Goal: Task Accomplishment & Management: Complete application form

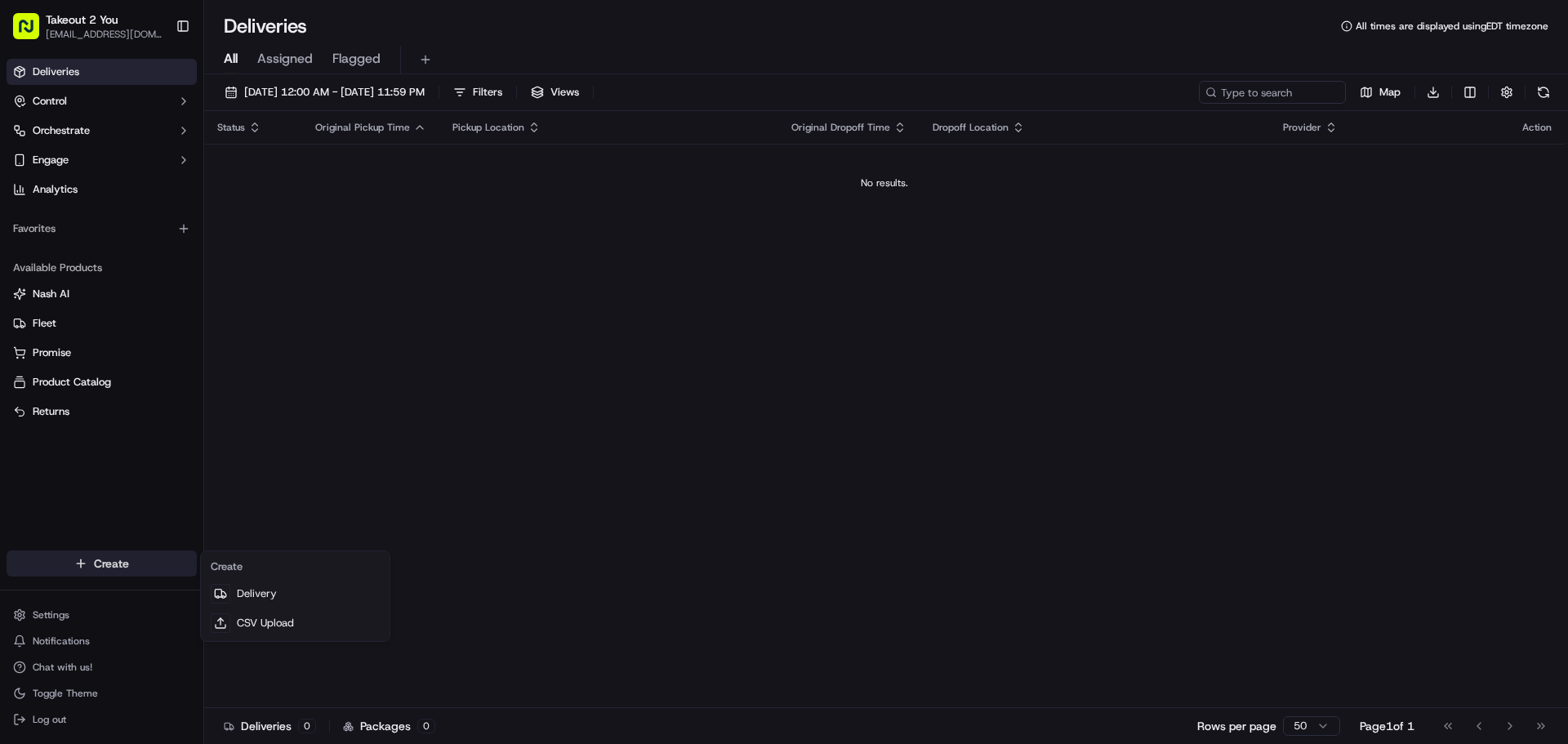
click at [108, 573] on html "Takeout 2 You [EMAIL_ADDRESS][DOMAIN_NAME] Toggle Sidebar Deliveries Control Or…" at bounding box center [784, 372] width 1568 height 744
click at [260, 592] on link "Delivery" at bounding box center [295, 593] width 182 height 29
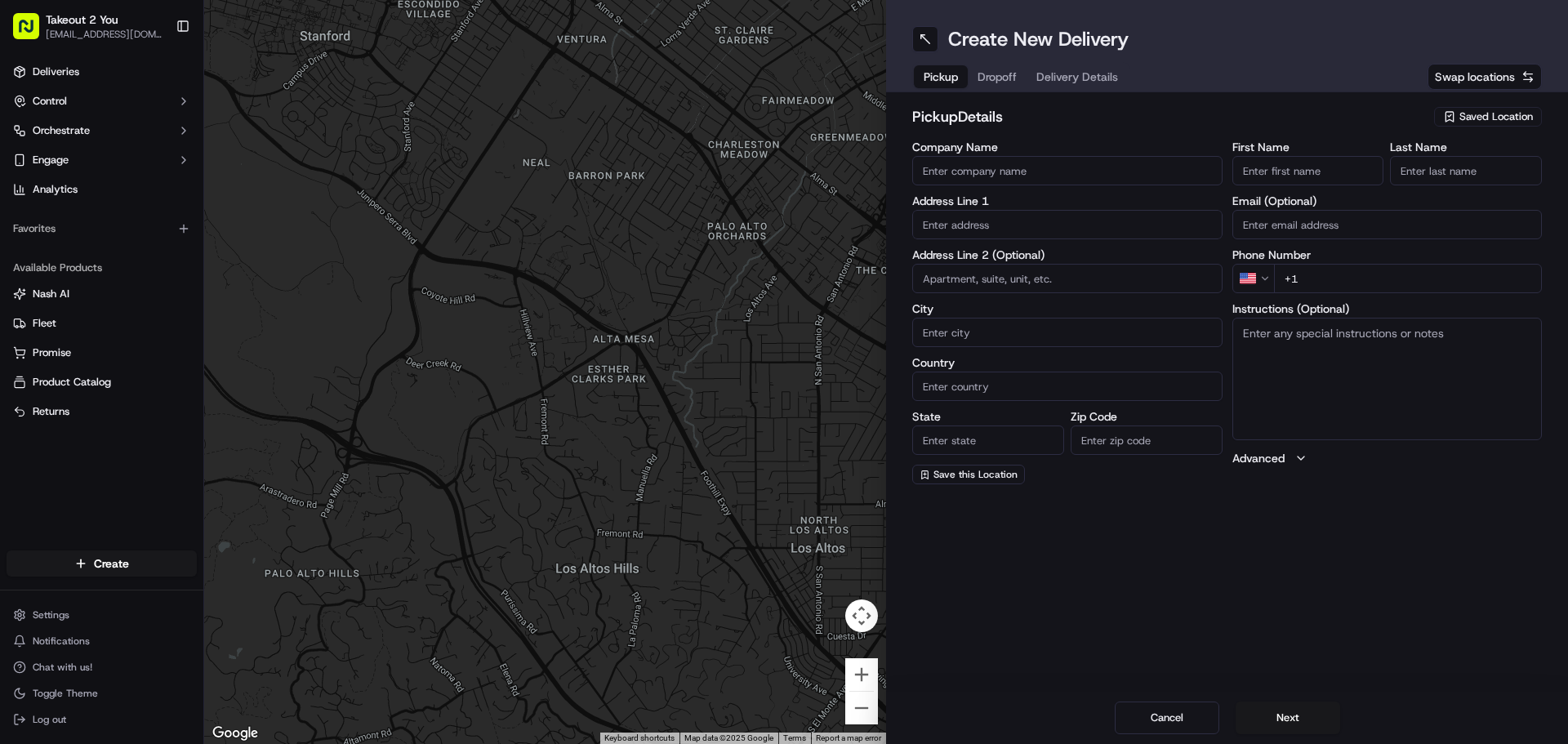
click at [983, 167] on input "Company Name" at bounding box center [1067, 170] width 310 height 29
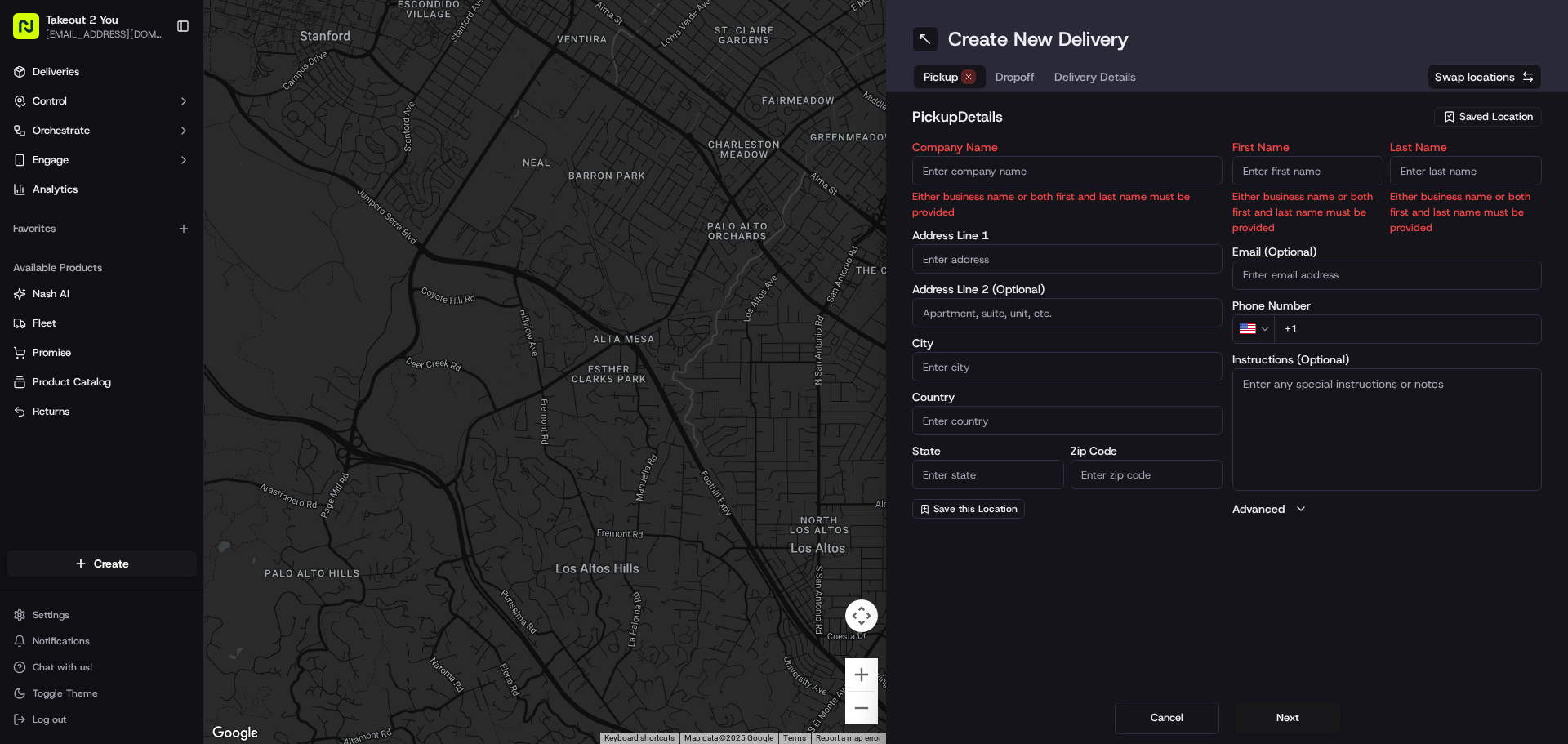
paste input "Toyami"
type input "Toyami Milan"
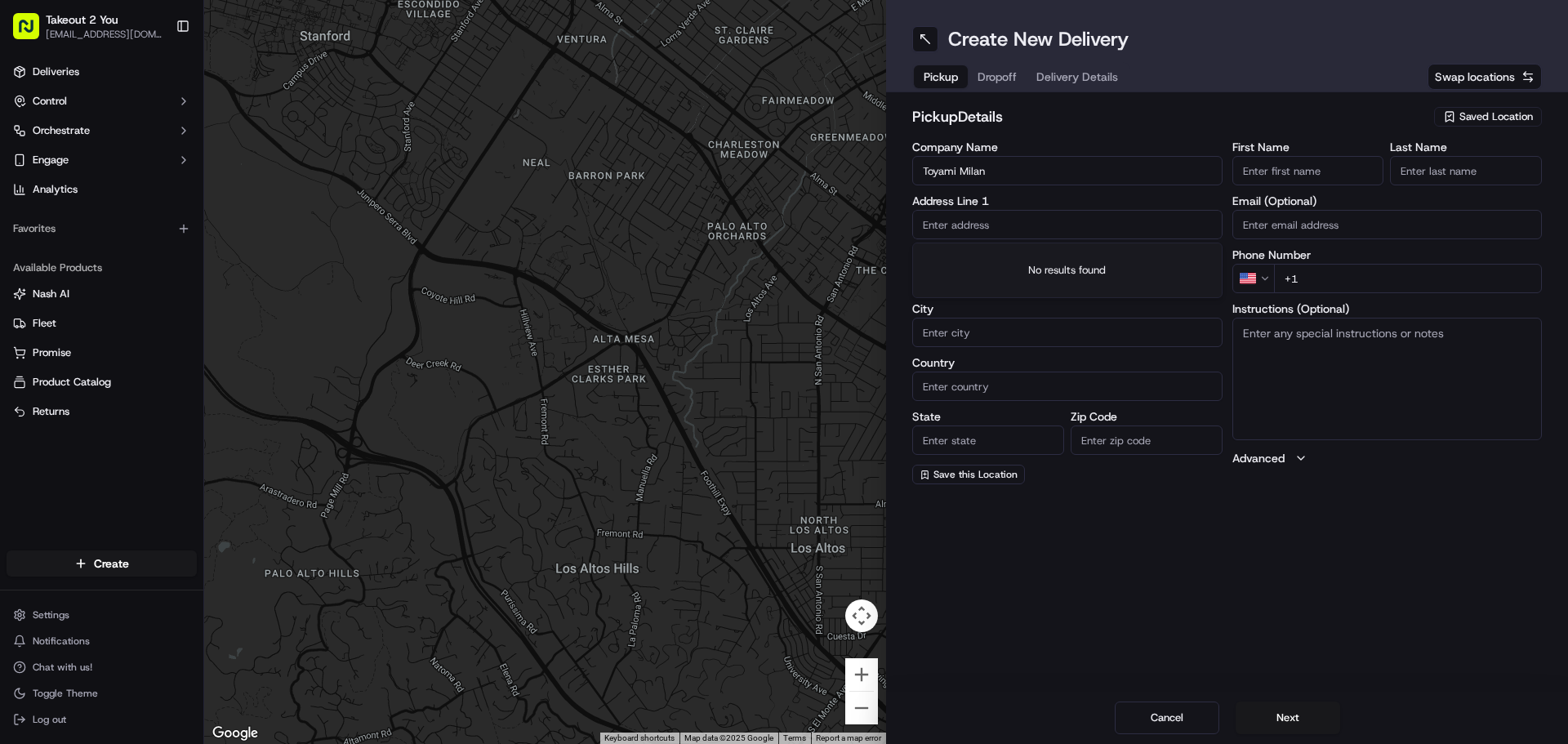
click at [999, 219] on input "text" at bounding box center [1067, 224] width 310 height 29
paste input "[STREET_ADDRESS]"
click at [1039, 257] on div "[STREET_ADDRESS]" at bounding box center [1067, 259] width 302 height 25
type input "[STREET_ADDRESS]"
type input "104"
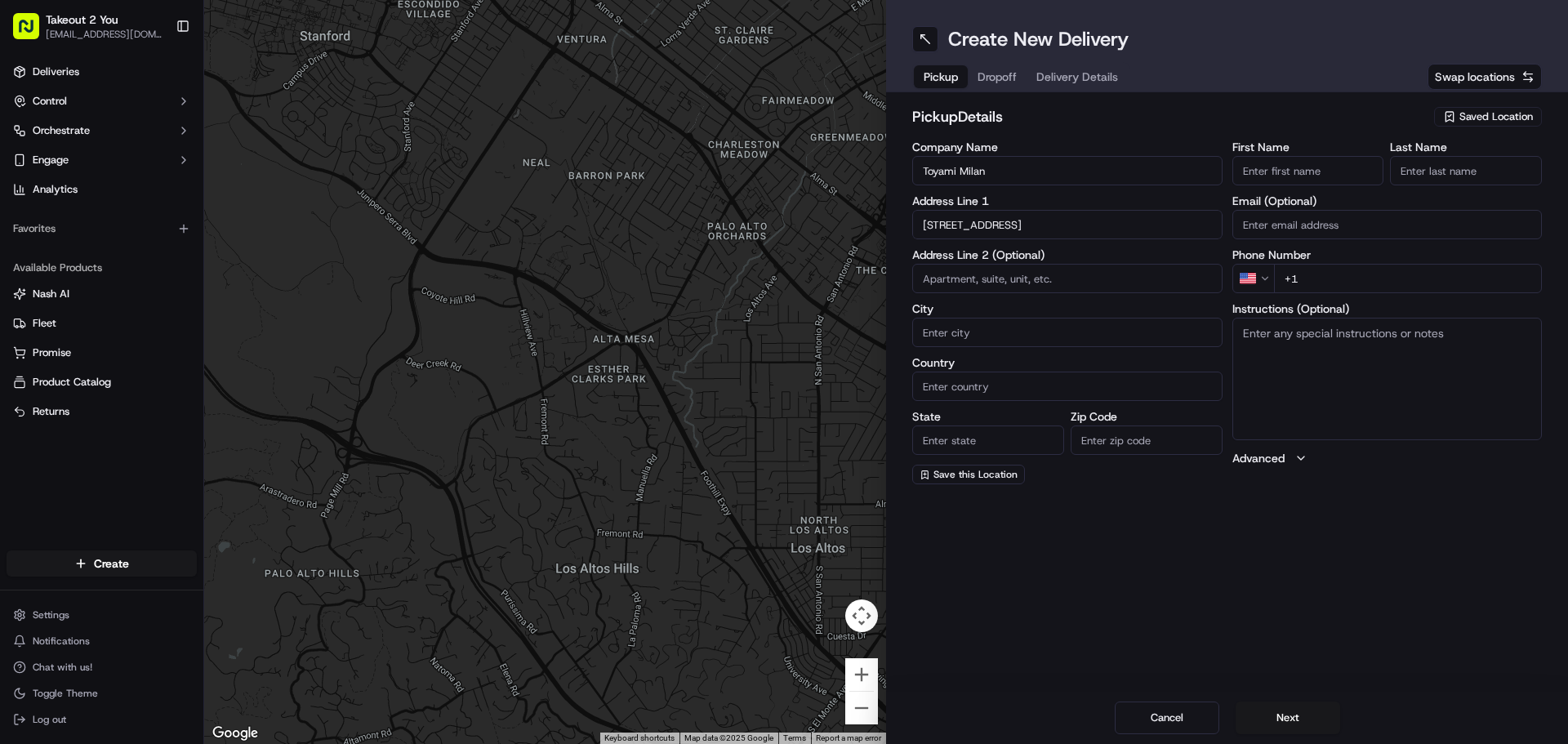
type input "[GEOGRAPHIC_DATA]"
type input "TN"
type input "38358"
type input "[STREET_ADDRESS]"
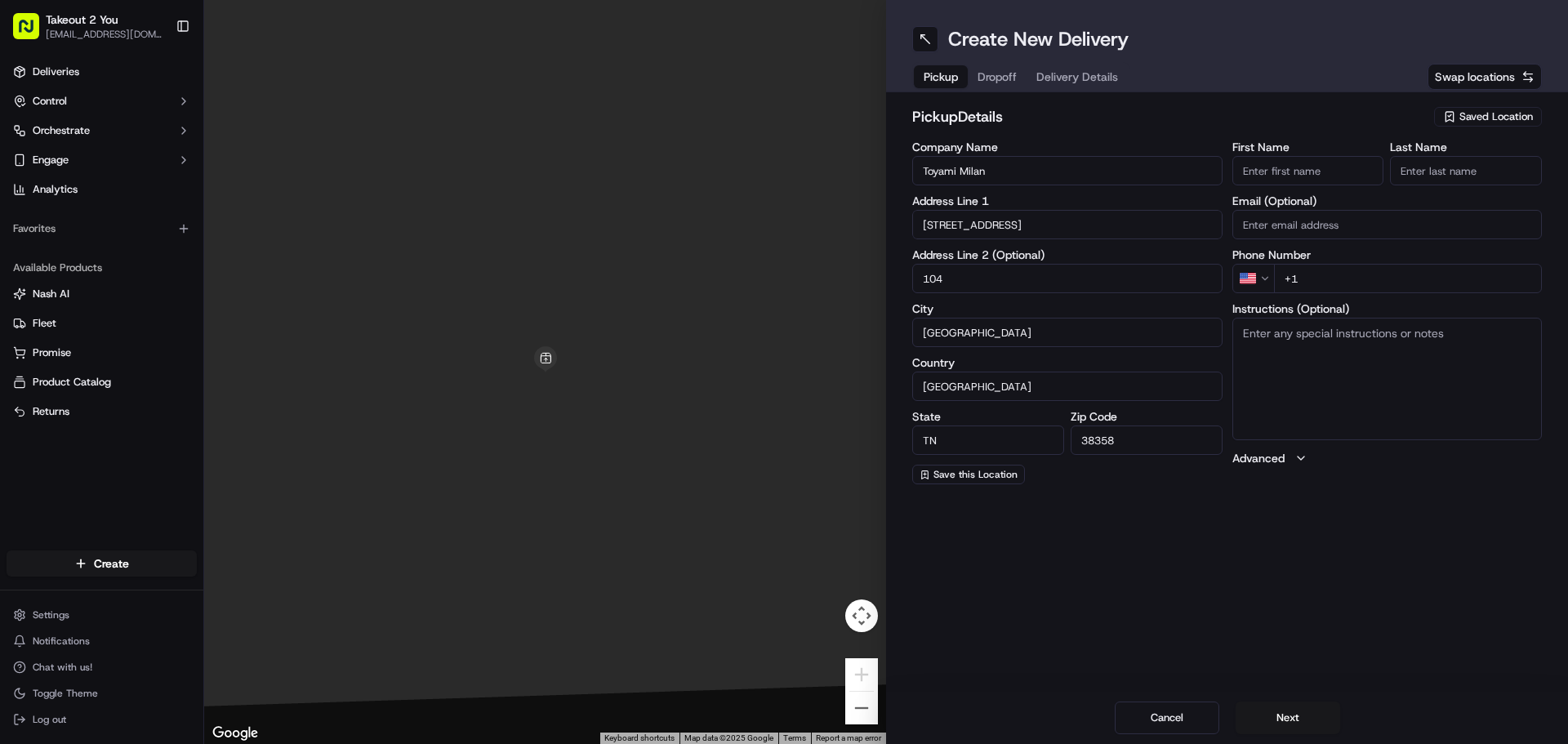
click at [1348, 270] on input "+1" at bounding box center [1408, 278] width 269 height 29
paste input "[PHONE_NUMBER]"
type input "[PHONE_NUMBER]"
click at [1282, 366] on textarea "Instructions (Optional)" at bounding box center [1388, 379] width 310 height 123
type textarea "Pickup under Takeout2You . Order #730"
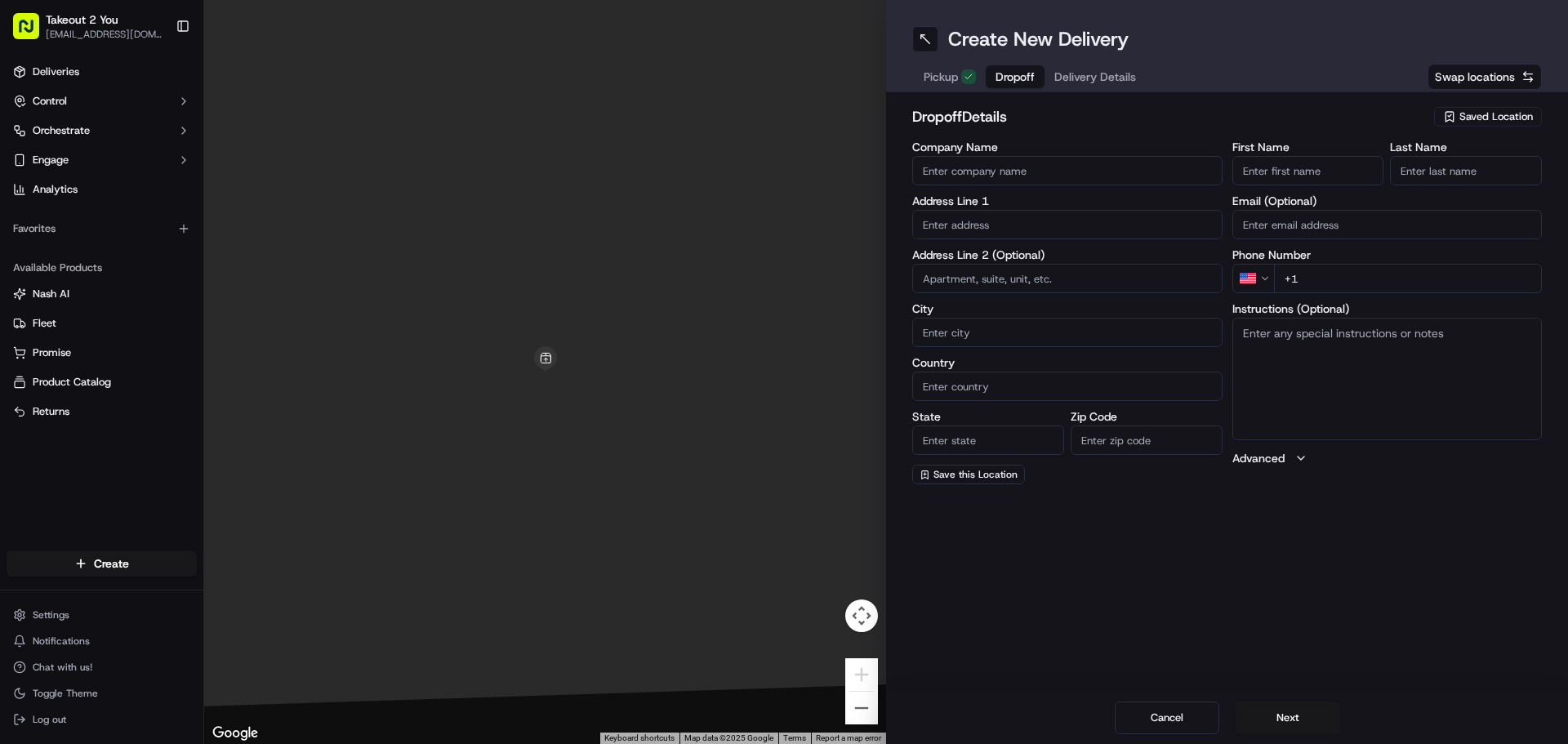
click at [1009, 72] on span "Dropoff" at bounding box center [1015, 77] width 39 height 16
click at [1023, 75] on span "Dropoff" at bounding box center [1015, 77] width 39 height 16
click at [1004, 225] on input "text" at bounding box center [1067, 224] width 310 height 29
click at [974, 229] on input "text" at bounding box center [1067, 224] width 310 height 29
paste input "[PERSON_NAME][GEOGRAPHIC_DATA][PERSON_NAME]"
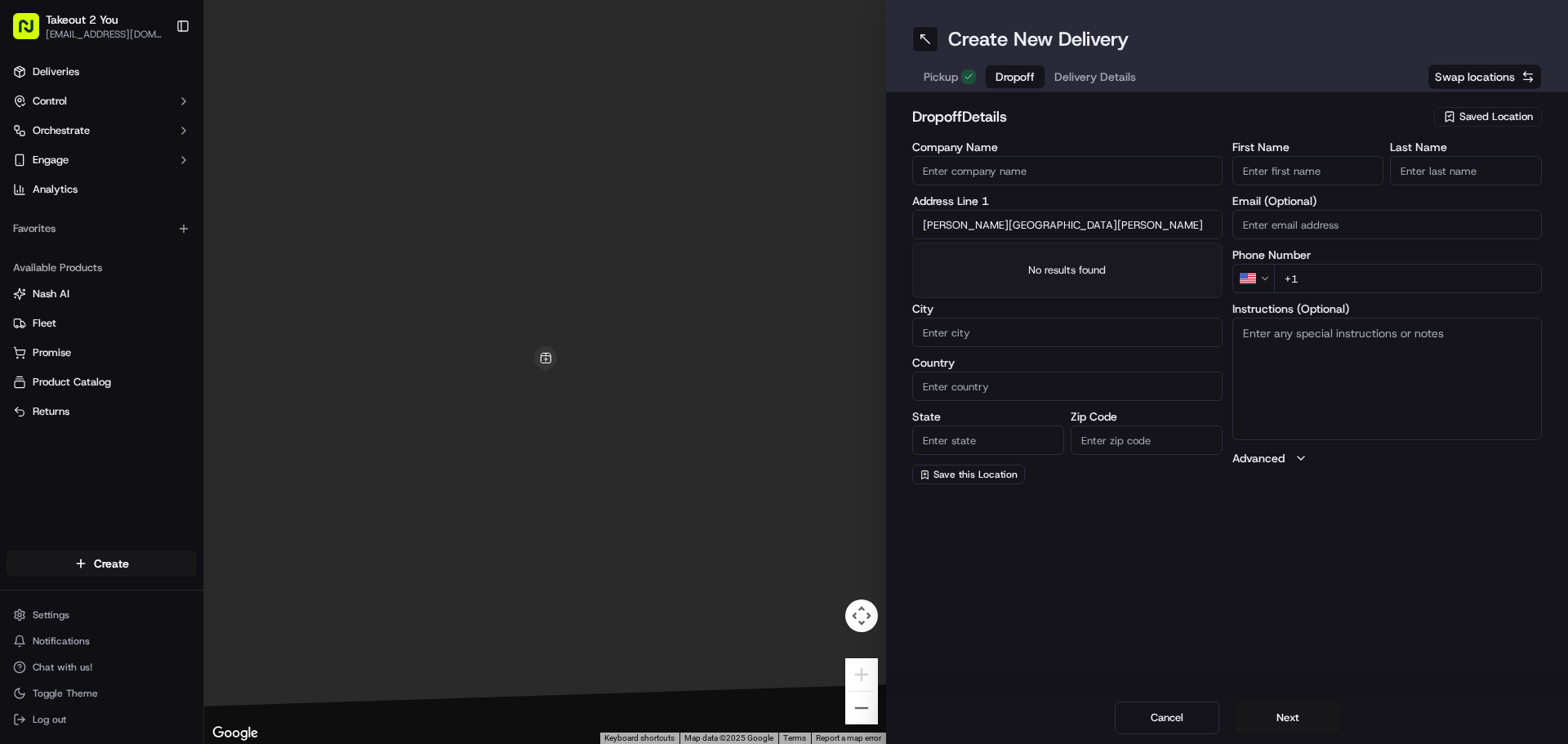
click at [924, 229] on input "[PERSON_NAME][GEOGRAPHIC_DATA][PERSON_NAME]" at bounding box center [1067, 224] width 310 height 29
click at [980, 263] on div "[STREET_ADDRESS][PERSON_NAME][PERSON_NAME]" at bounding box center [1067, 266] width 302 height 39
type input "[STREET_ADDRESS][PERSON_NAME][PERSON_NAME]"
type input "[PERSON_NAME]"
type input "[GEOGRAPHIC_DATA]"
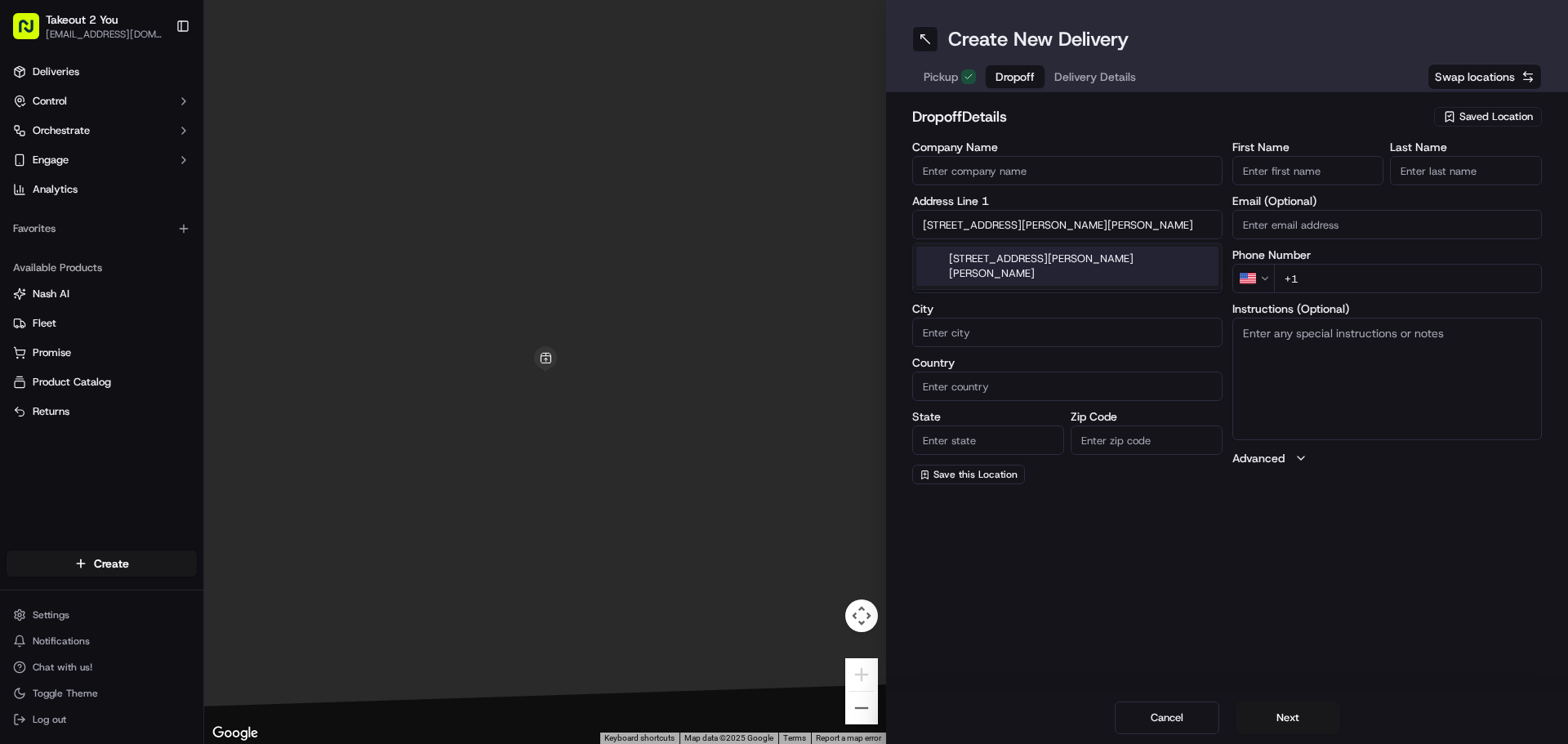
type input "TN"
type input "38355"
type input "[STREET_ADDRESS][PERSON_NAME]"
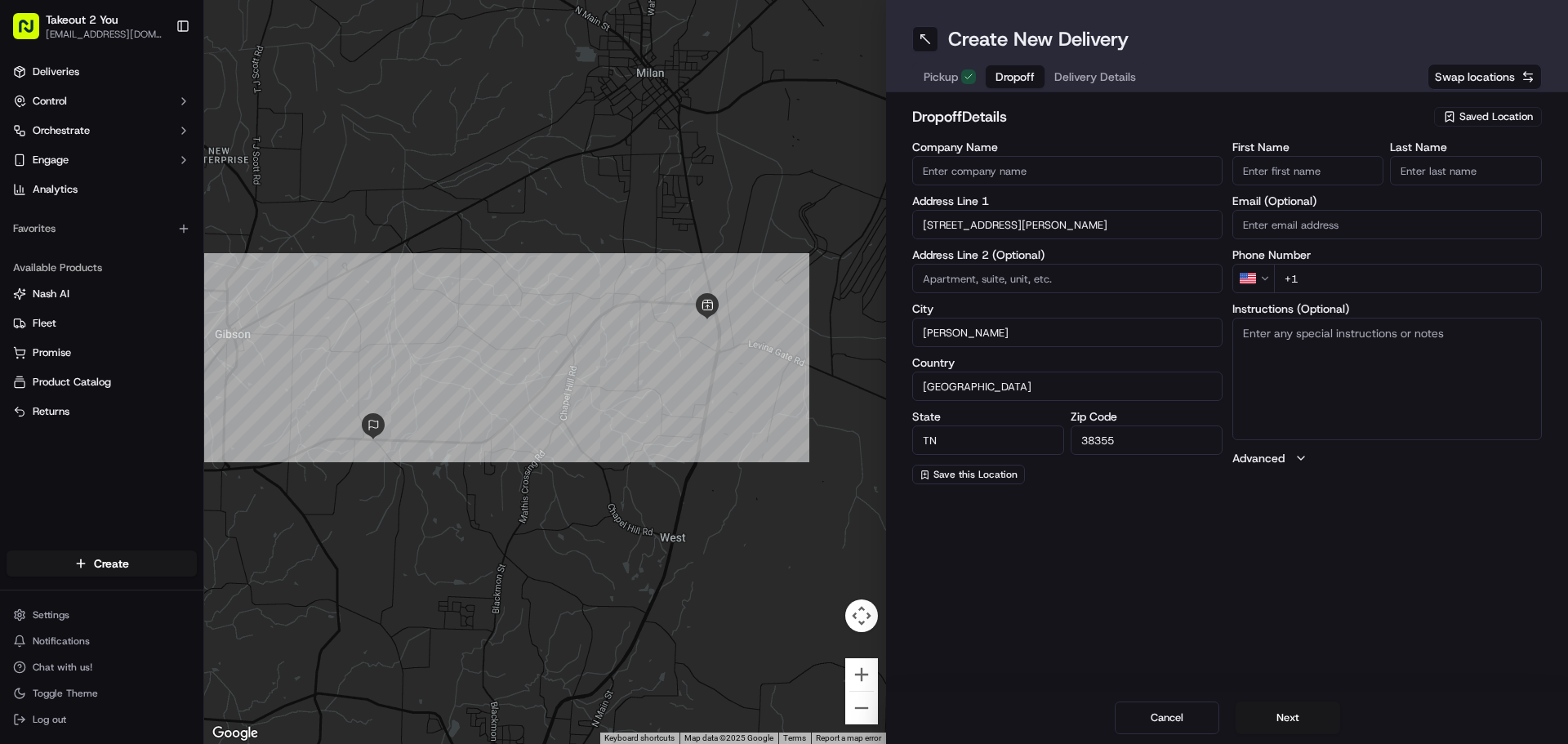
click at [1270, 166] on input "First Name" at bounding box center [1309, 170] width 152 height 29
type input "[PERSON_NAME]"
click at [1465, 174] on input "Last Name" at bounding box center [1466, 170] width 152 height 29
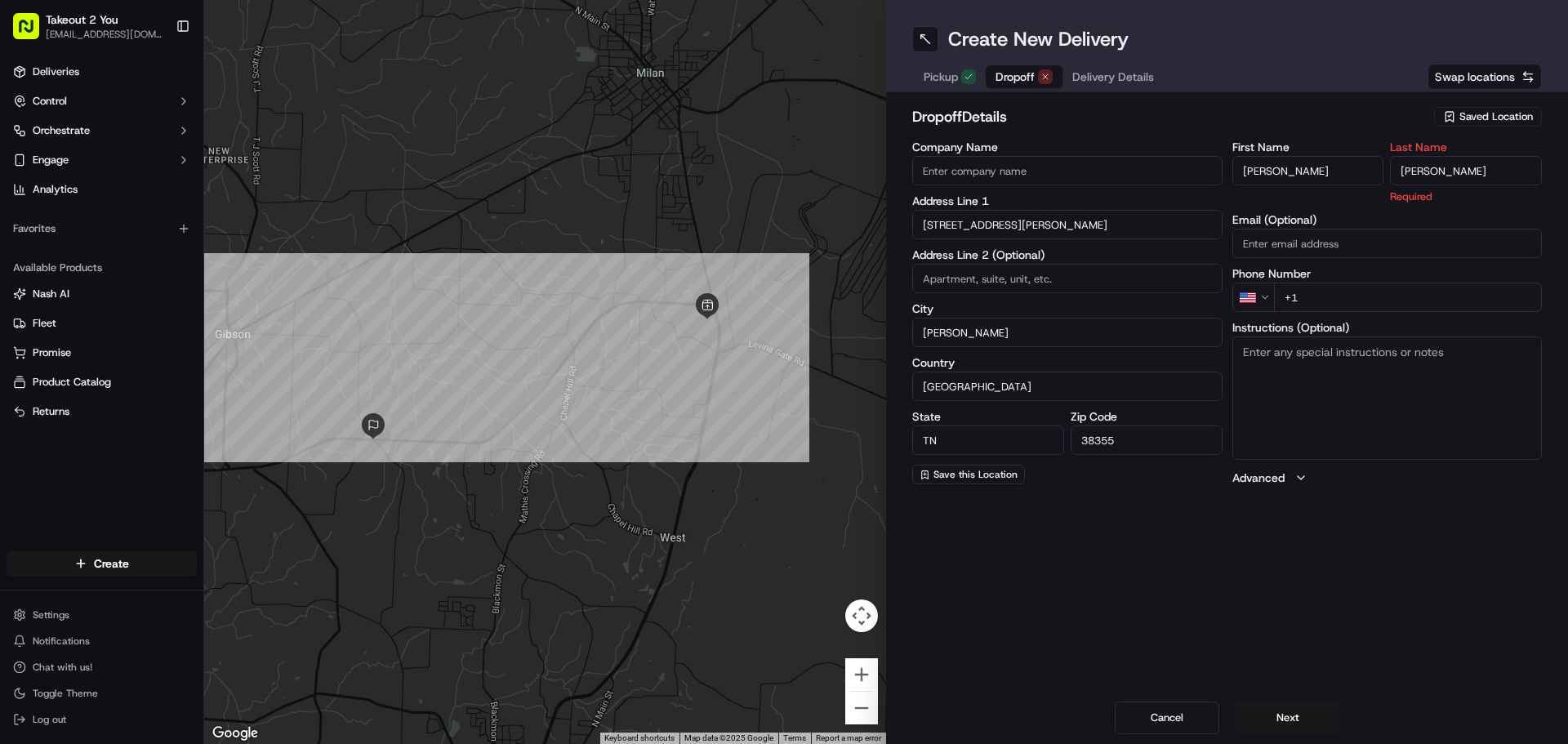
type input "[PERSON_NAME]"
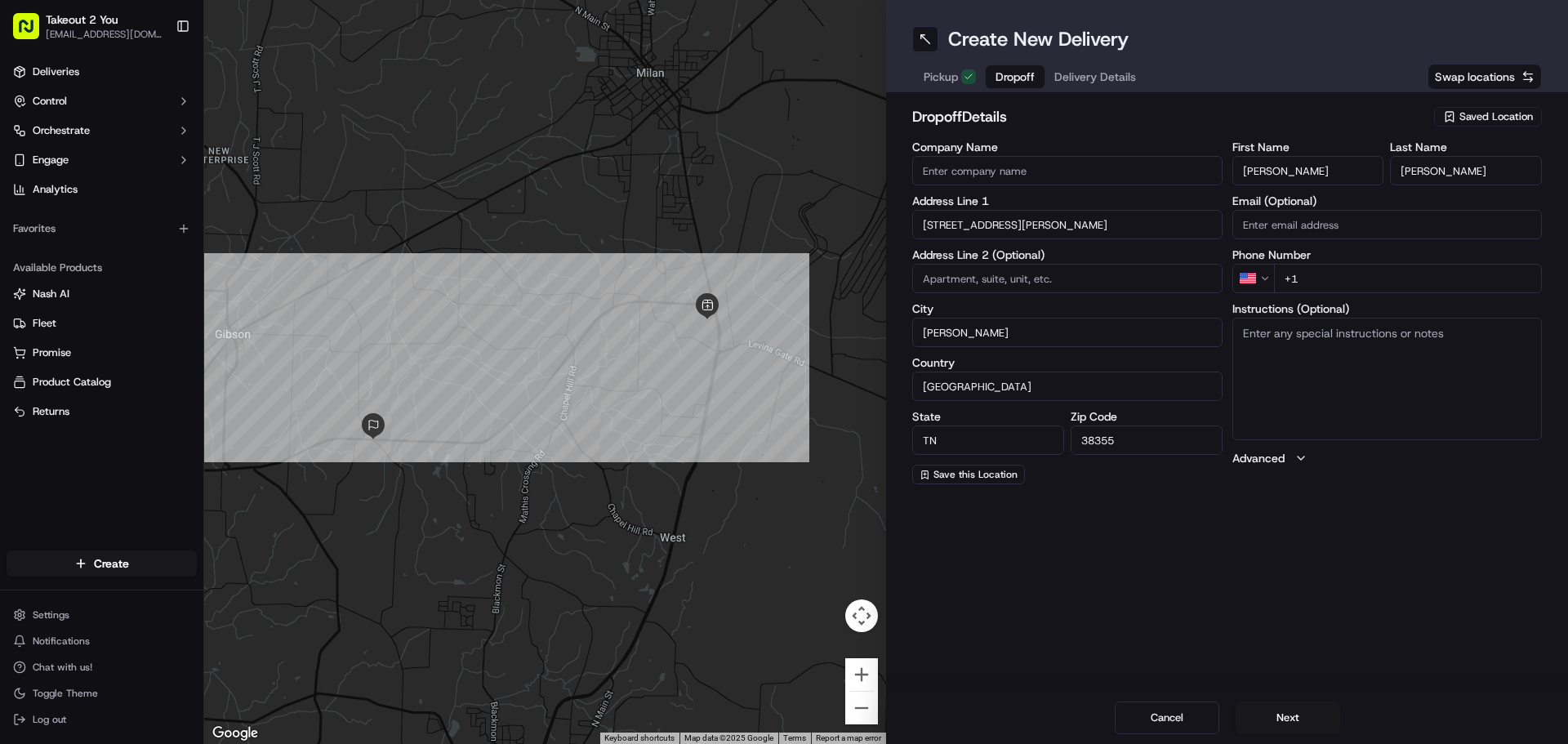
click at [1340, 279] on input "+1" at bounding box center [1408, 278] width 269 height 29
paste input "[PHONE_NUMBER]"
type input "[PHONE_NUMBER]"
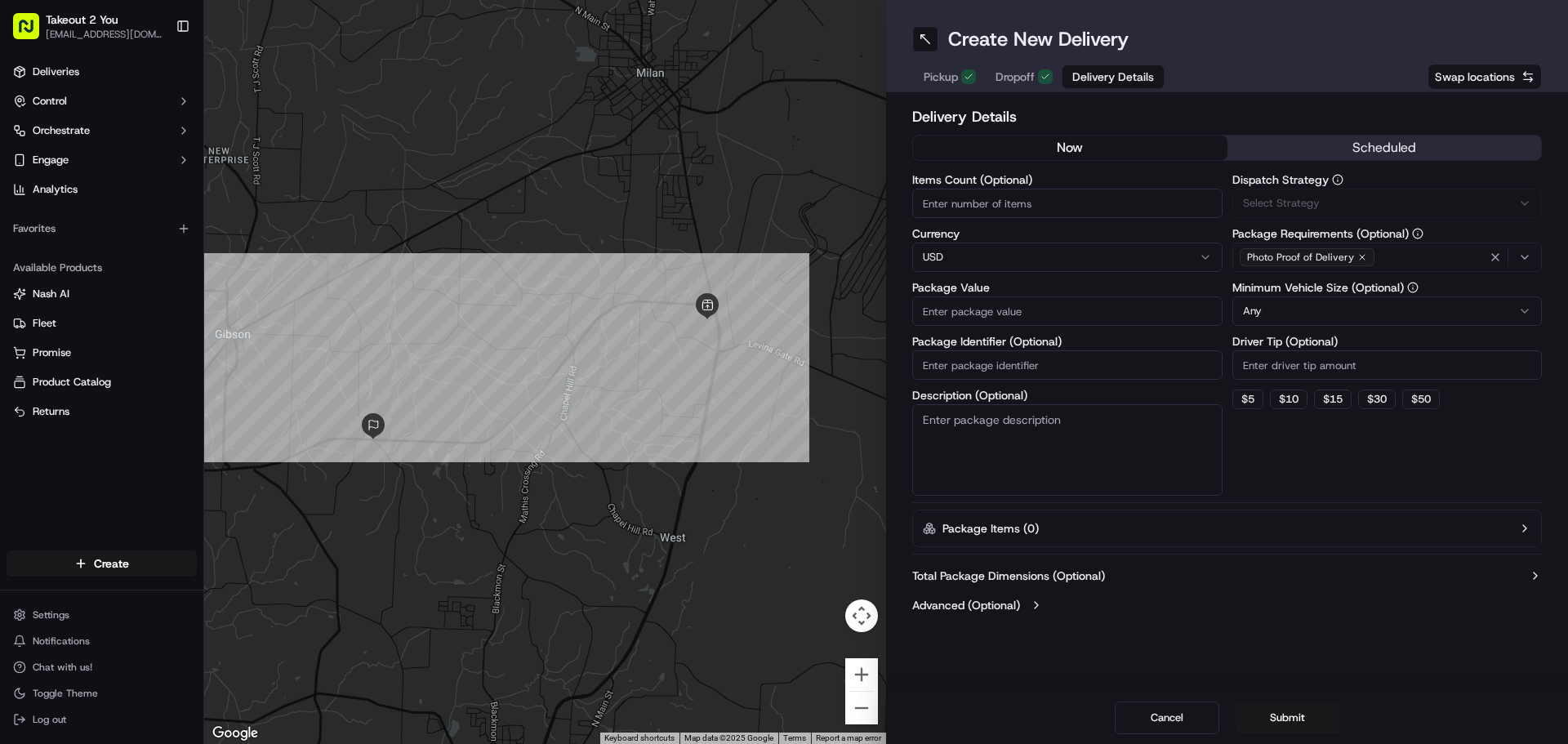
click at [1090, 70] on span "Delivery Details" at bounding box center [1113, 77] width 82 height 16
click at [969, 201] on input "Items Count (Optional)" at bounding box center [1067, 203] width 310 height 29
type input "5"
click at [965, 304] on input "Package Value" at bounding box center [1067, 311] width 310 height 29
type input "90.74"
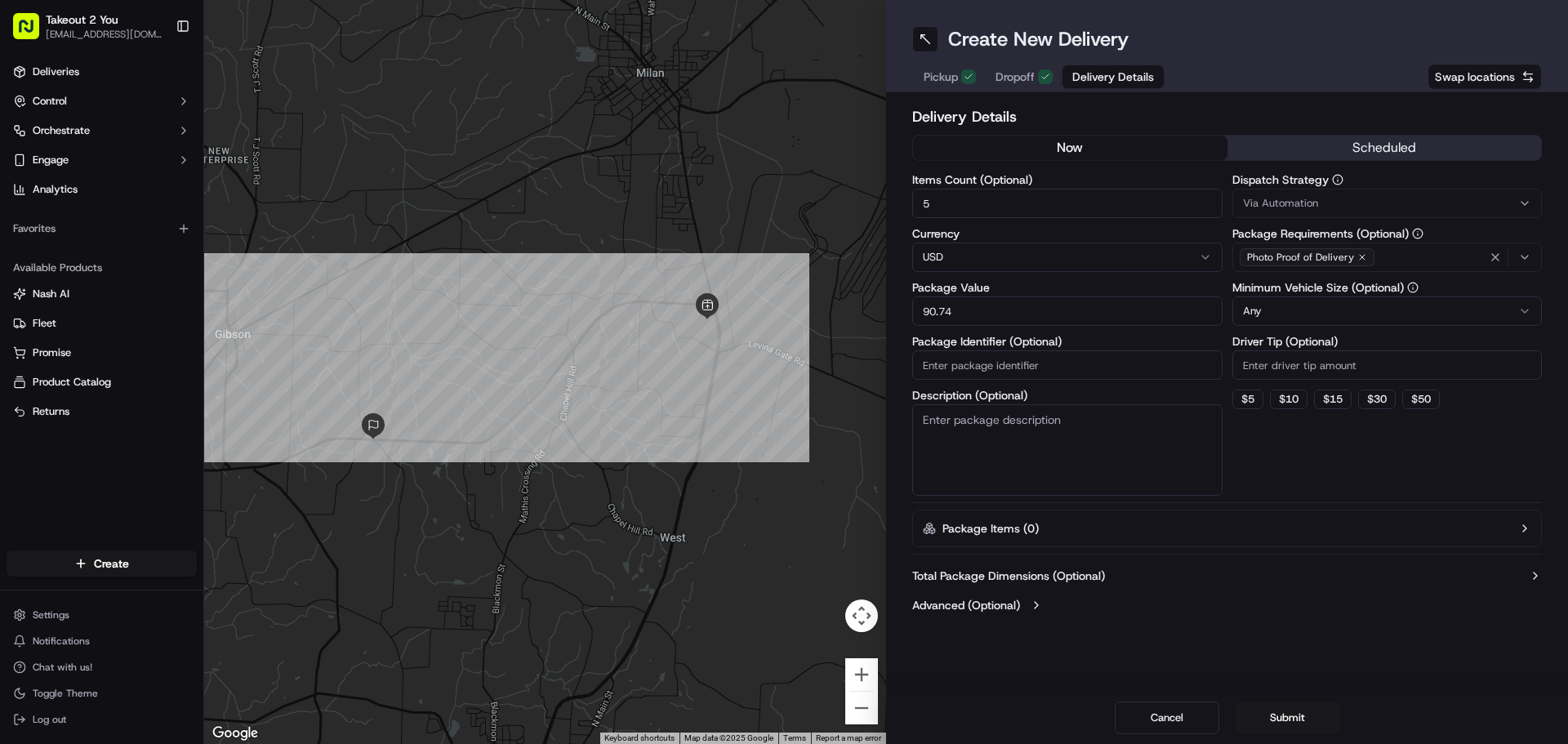
click at [1297, 438] on div "Dispatch Strategy Via Automation Package Requirements (Optional) Photo Proof of…" at bounding box center [1388, 335] width 310 height 322
click at [1252, 398] on button "$ 5" at bounding box center [1248, 400] width 31 height 20
type input "5"
click at [947, 58] on div "Create New Delivery Pickup Dropoff Delivery Details Swap locations" at bounding box center [1227, 46] width 682 height 92
click at [952, 80] on span "Pickup" at bounding box center [941, 77] width 34 height 16
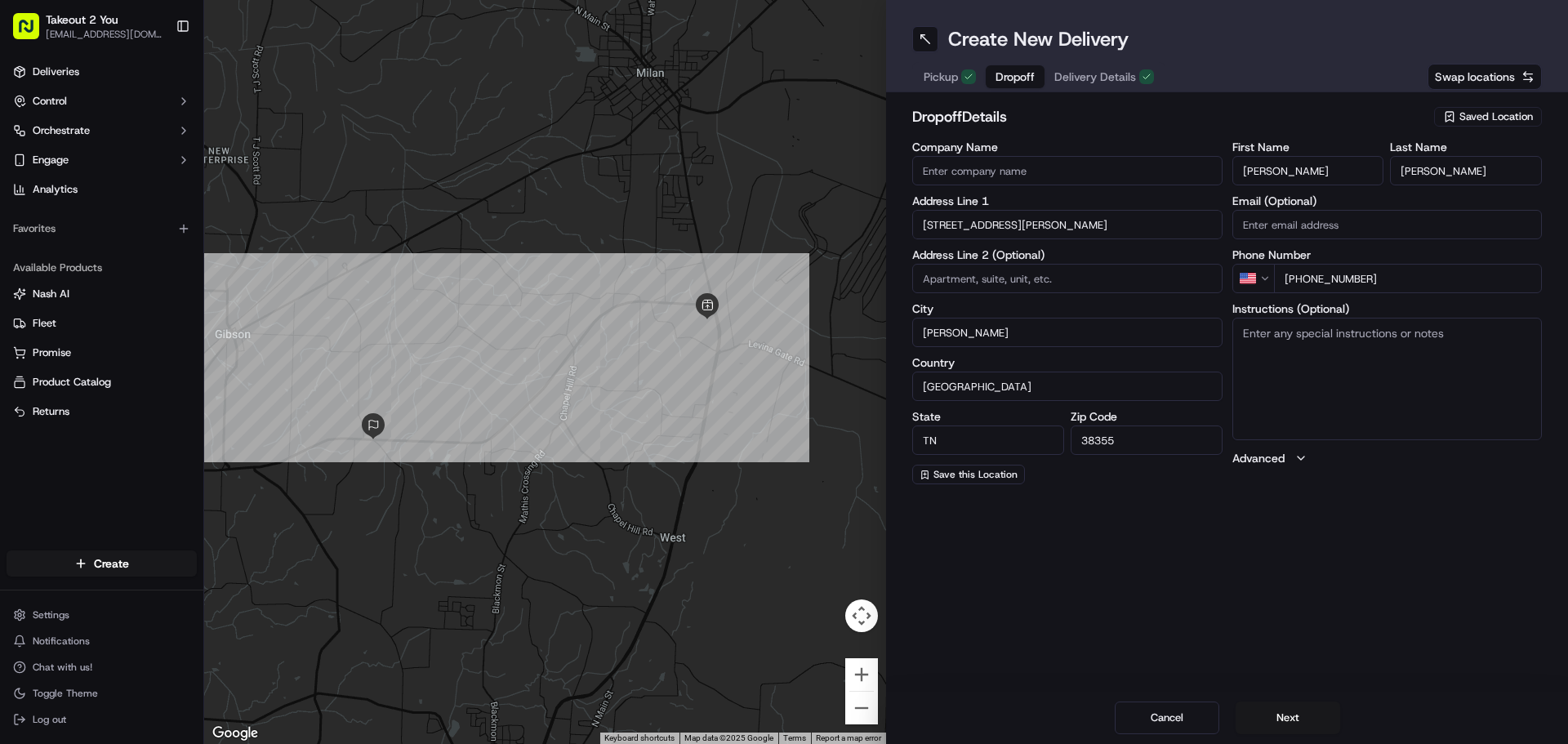
click at [1006, 78] on span "Dropoff" at bounding box center [1015, 77] width 39 height 16
click at [1090, 78] on span "Delivery Details" at bounding box center [1095, 77] width 82 height 16
click at [934, 73] on span "Pickup" at bounding box center [941, 77] width 34 height 16
click at [1292, 714] on button "Next" at bounding box center [1288, 718] width 105 height 33
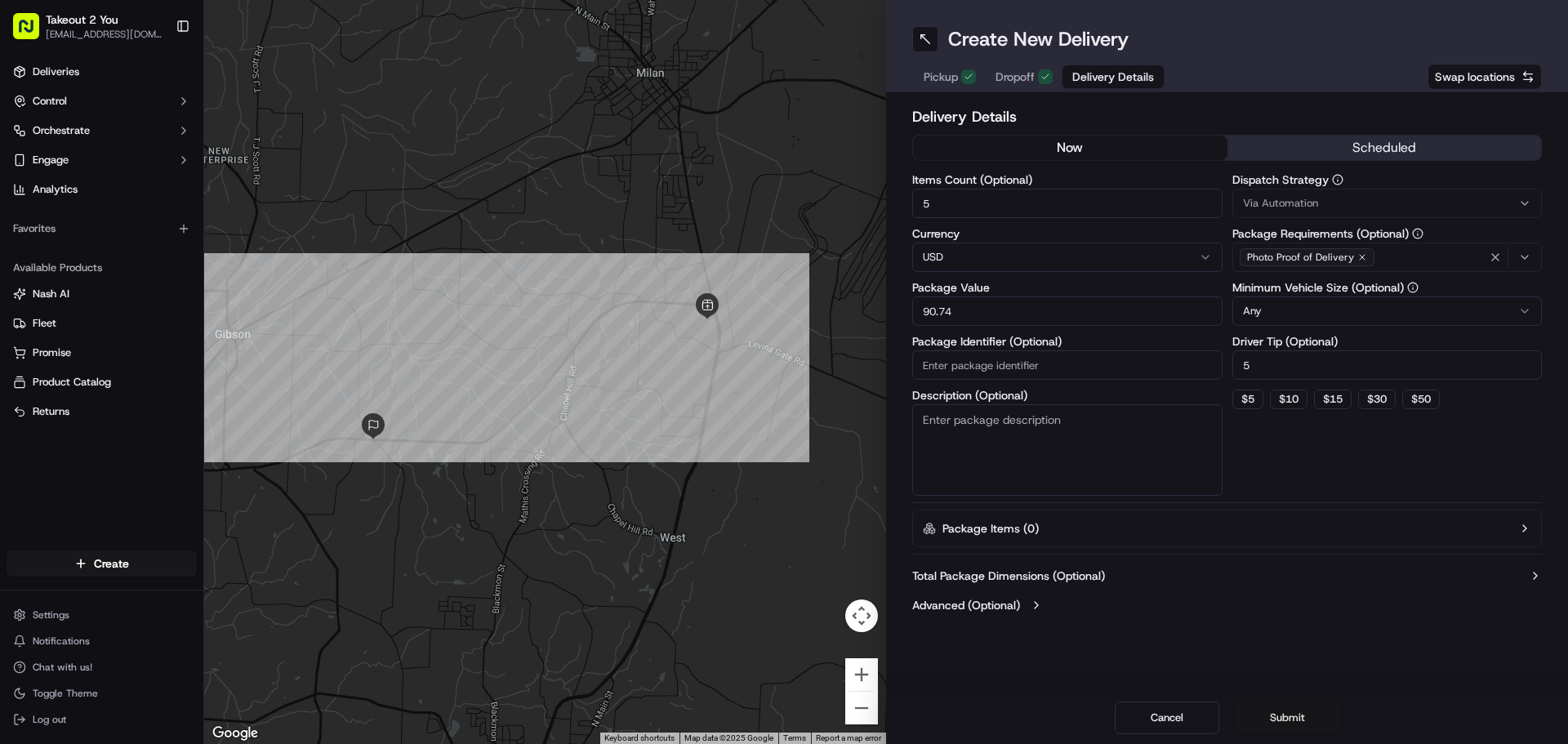
click at [1292, 714] on button "Submit" at bounding box center [1288, 718] width 105 height 33
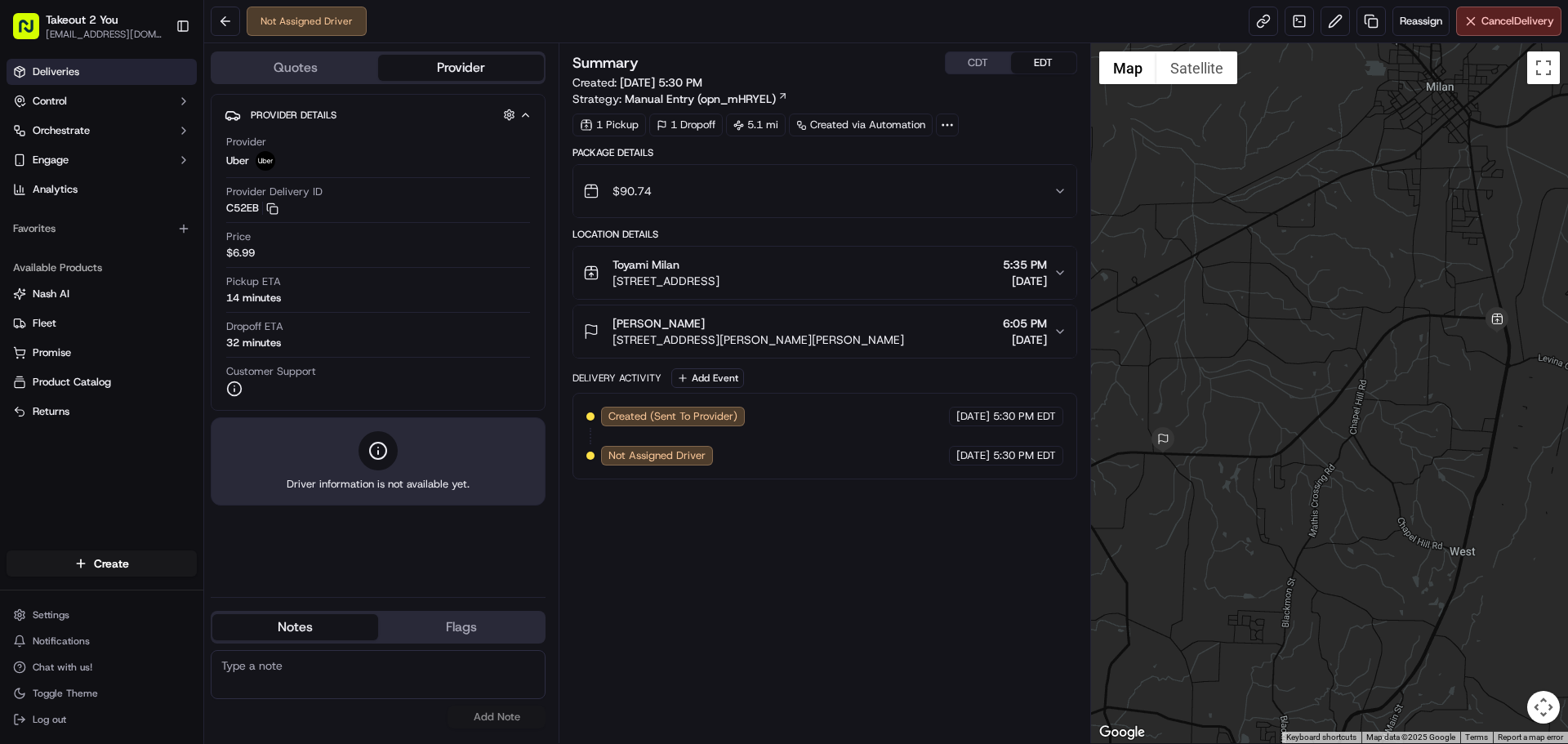
click at [60, 74] on span "Deliveries" at bounding box center [56, 72] width 47 height 15
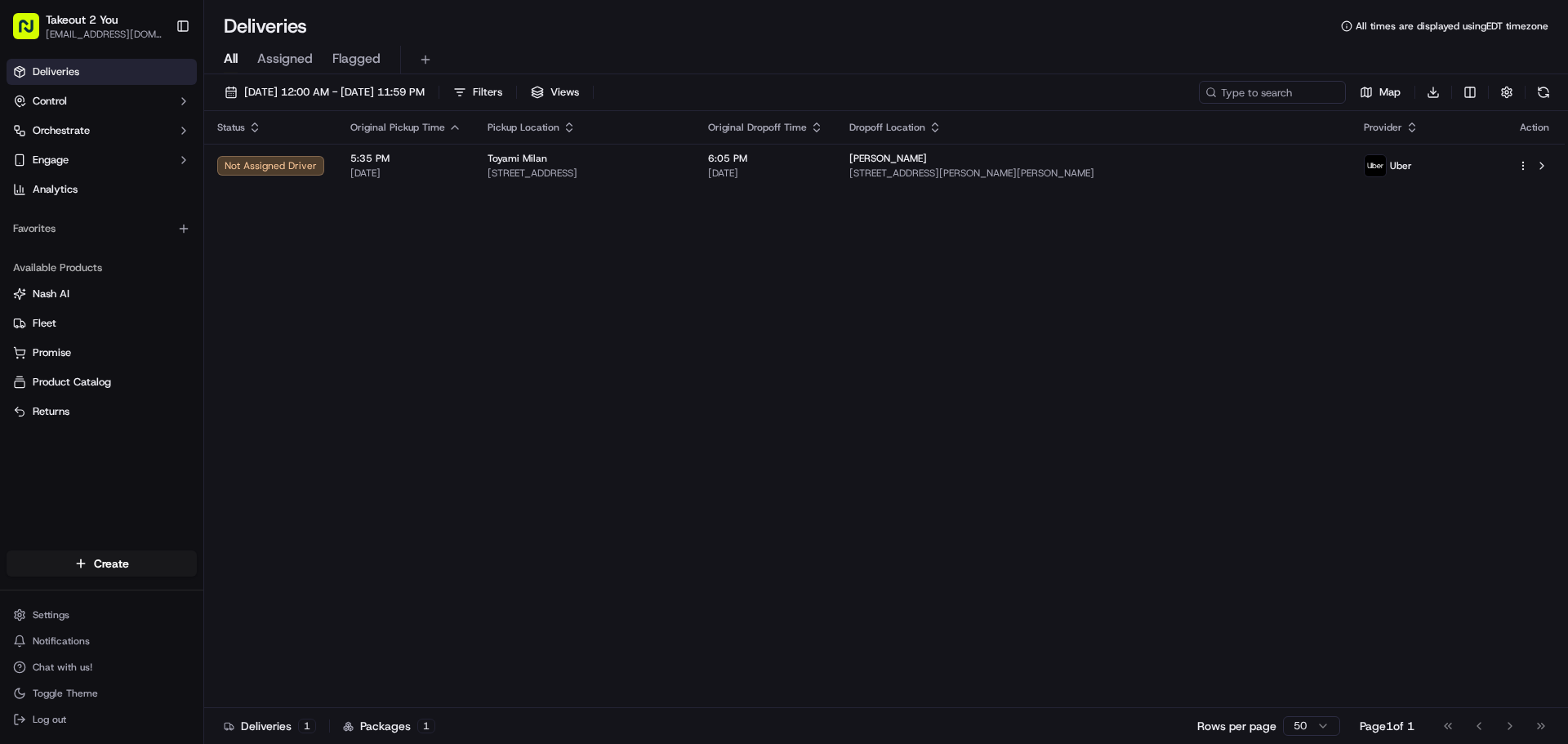
click at [1335, 303] on div "Status Original Pickup Time Pickup Location Original Dropoff Time Dropoff Locat…" at bounding box center [884, 409] width 1361 height 597
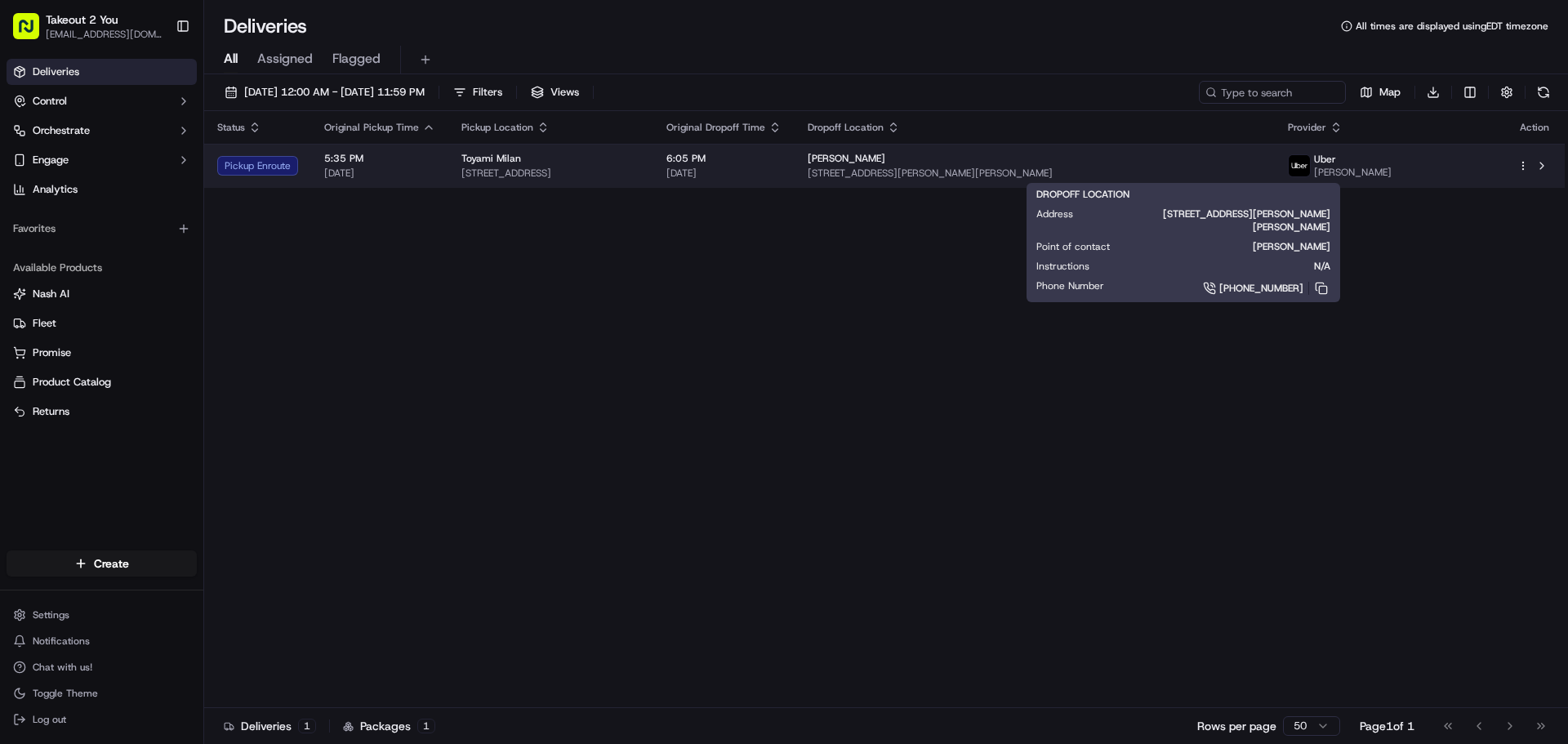
click at [1155, 164] on div "[PERSON_NAME]" at bounding box center [1034, 158] width 453 height 13
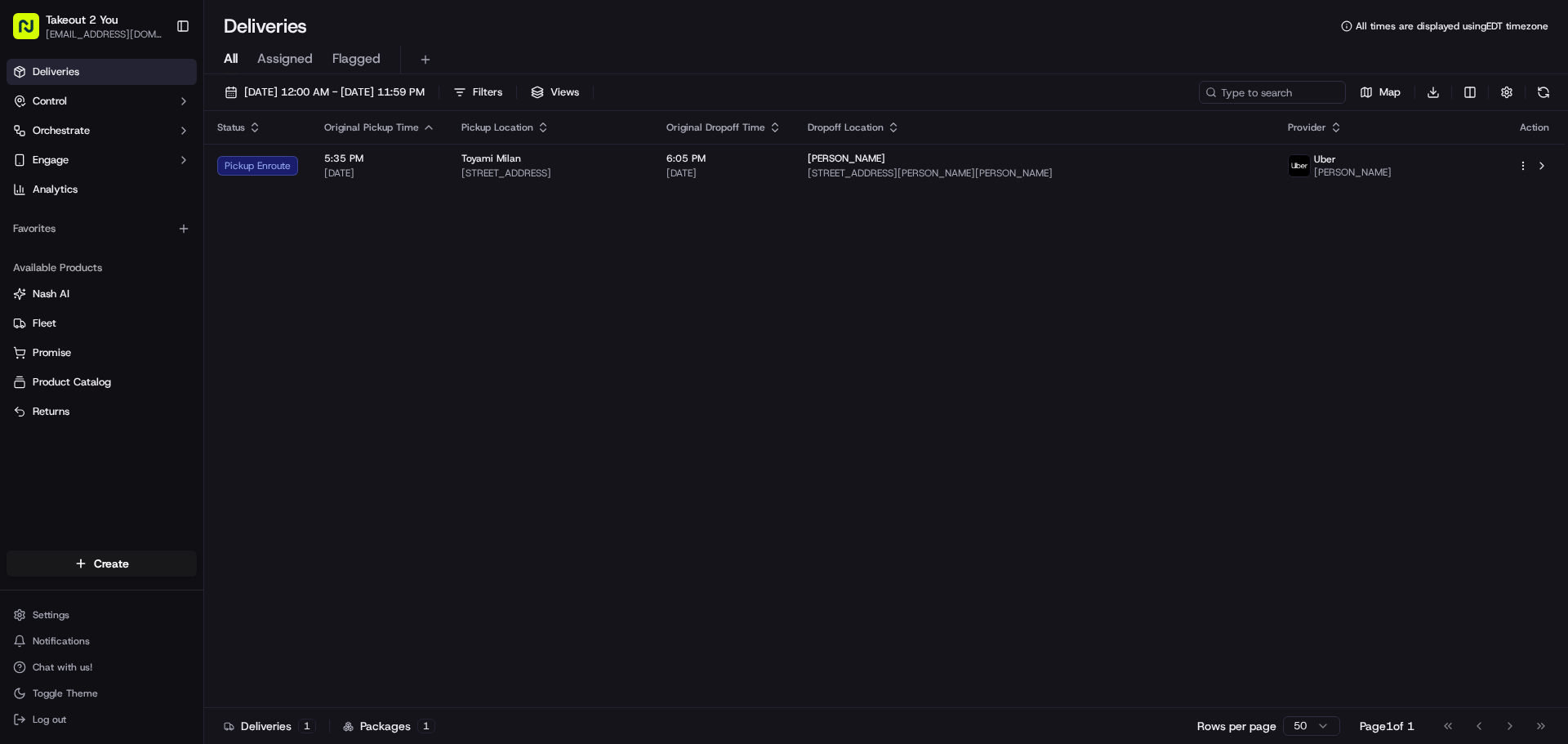
click at [738, 320] on div "Status Original Pickup Time Pickup Location Original Dropoff Time Dropoff Locat…" at bounding box center [884, 409] width 1361 height 597
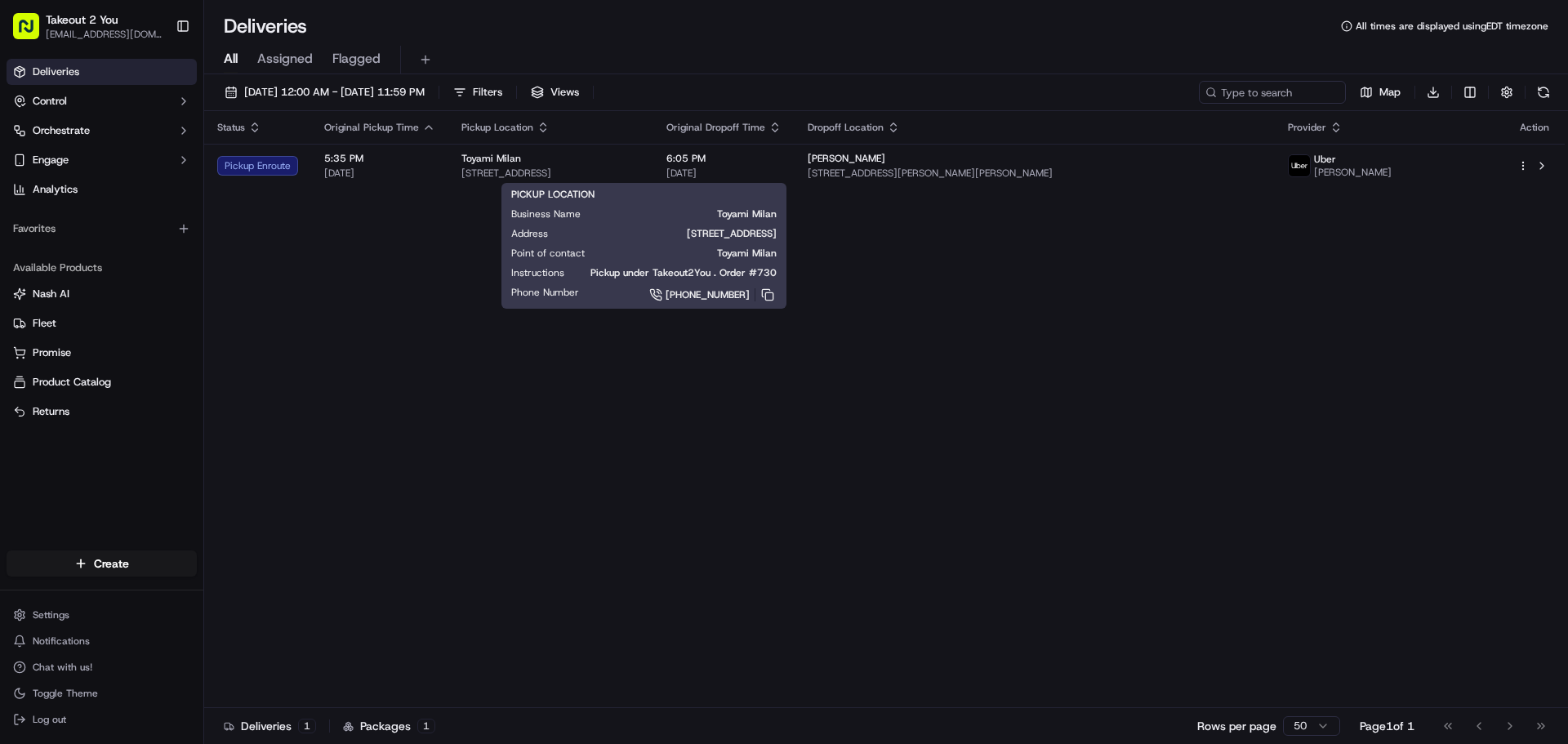
click at [1077, 41] on div "All Assigned Flagged" at bounding box center [886, 56] width 1364 height 35
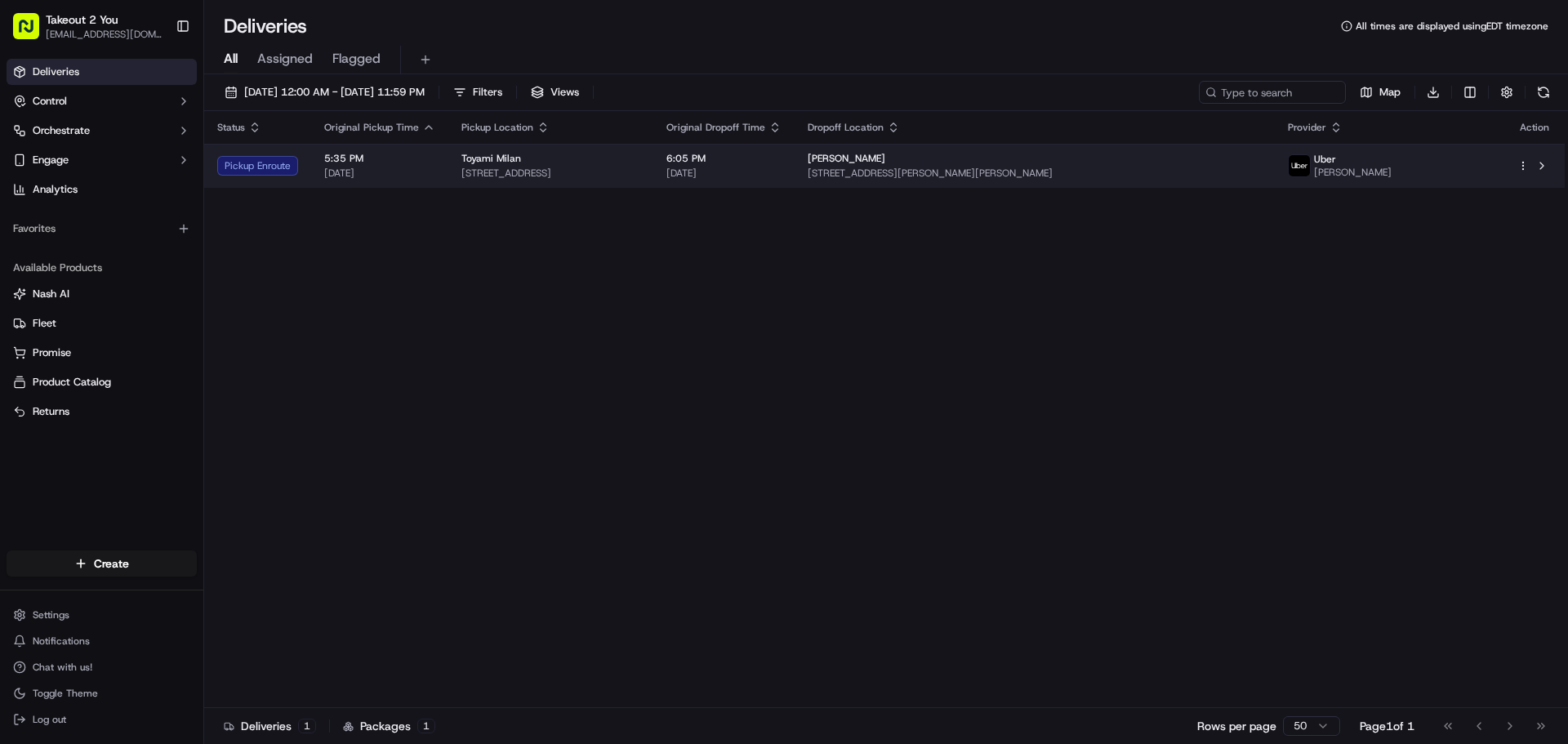
click at [782, 165] on span "6:05 PM" at bounding box center [724, 158] width 115 height 13
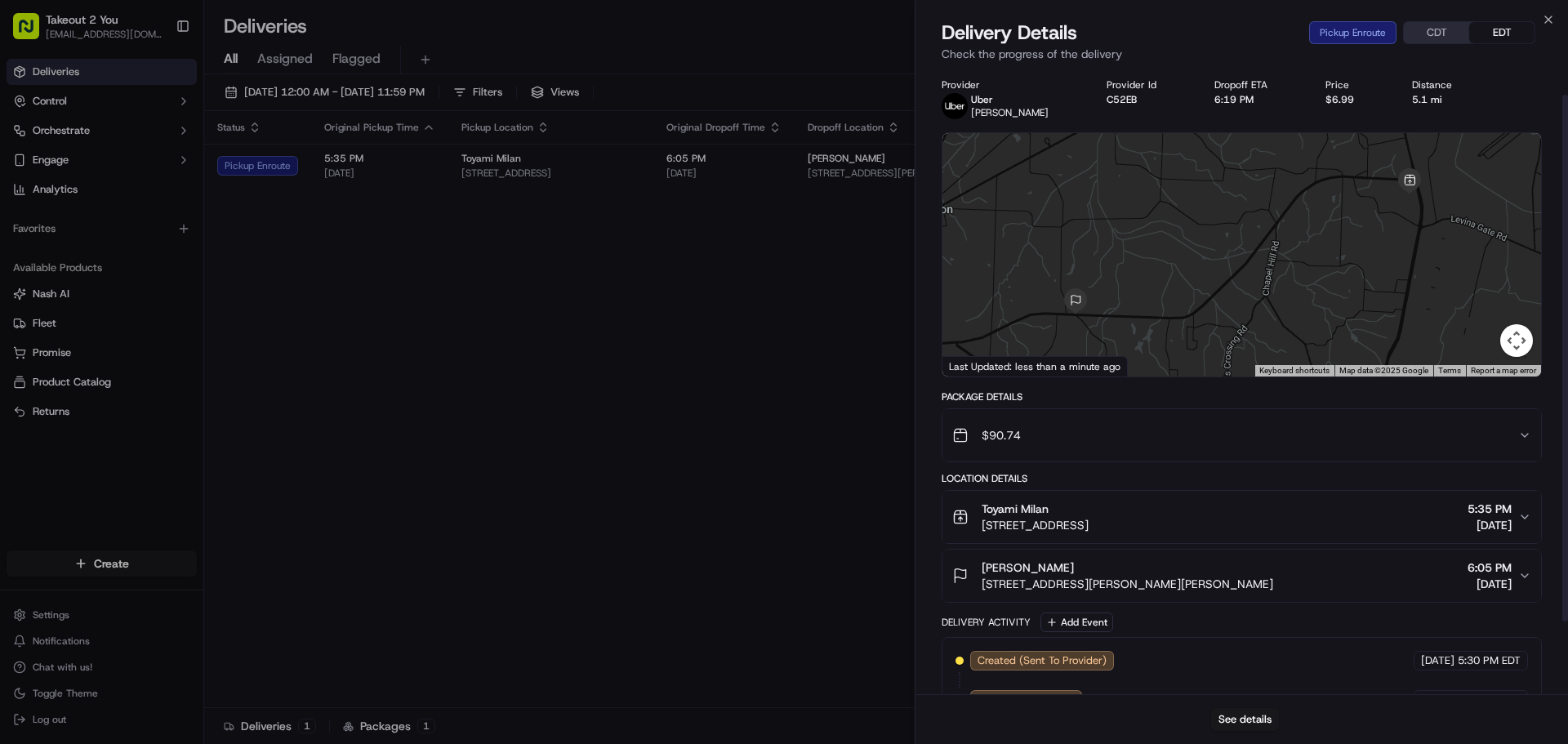
scroll to position [118, 0]
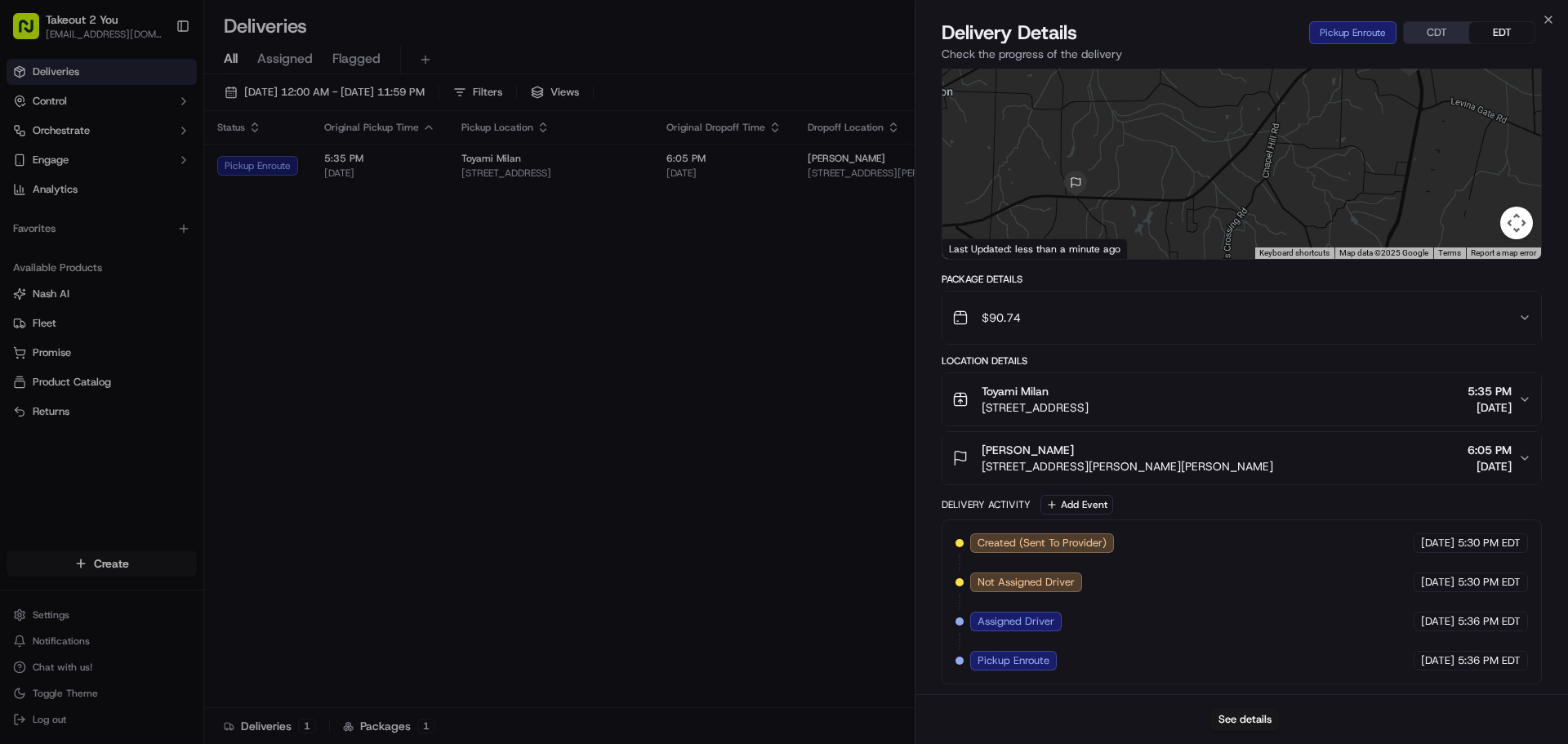
click at [1242, 395] on div "Toyami [GEOGRAPHIC_DATA] [STREET_ADDRESS] 5:35 PM [DATE]" at bounding box center [1235, 399] width 566 height 33
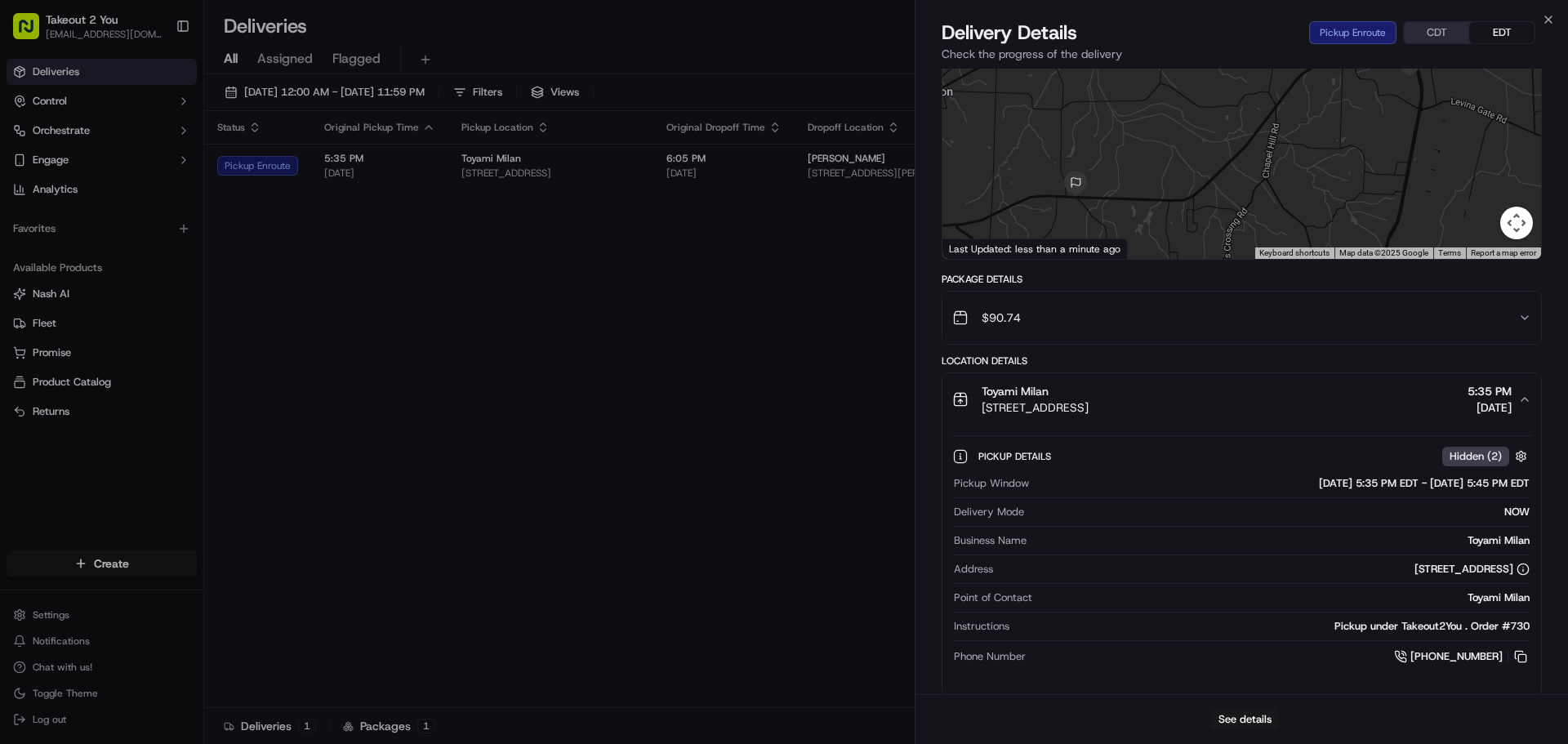
click at [1077, 41] on span "Delivery Details" at bounding box center [1010, 33] width 136 height 26
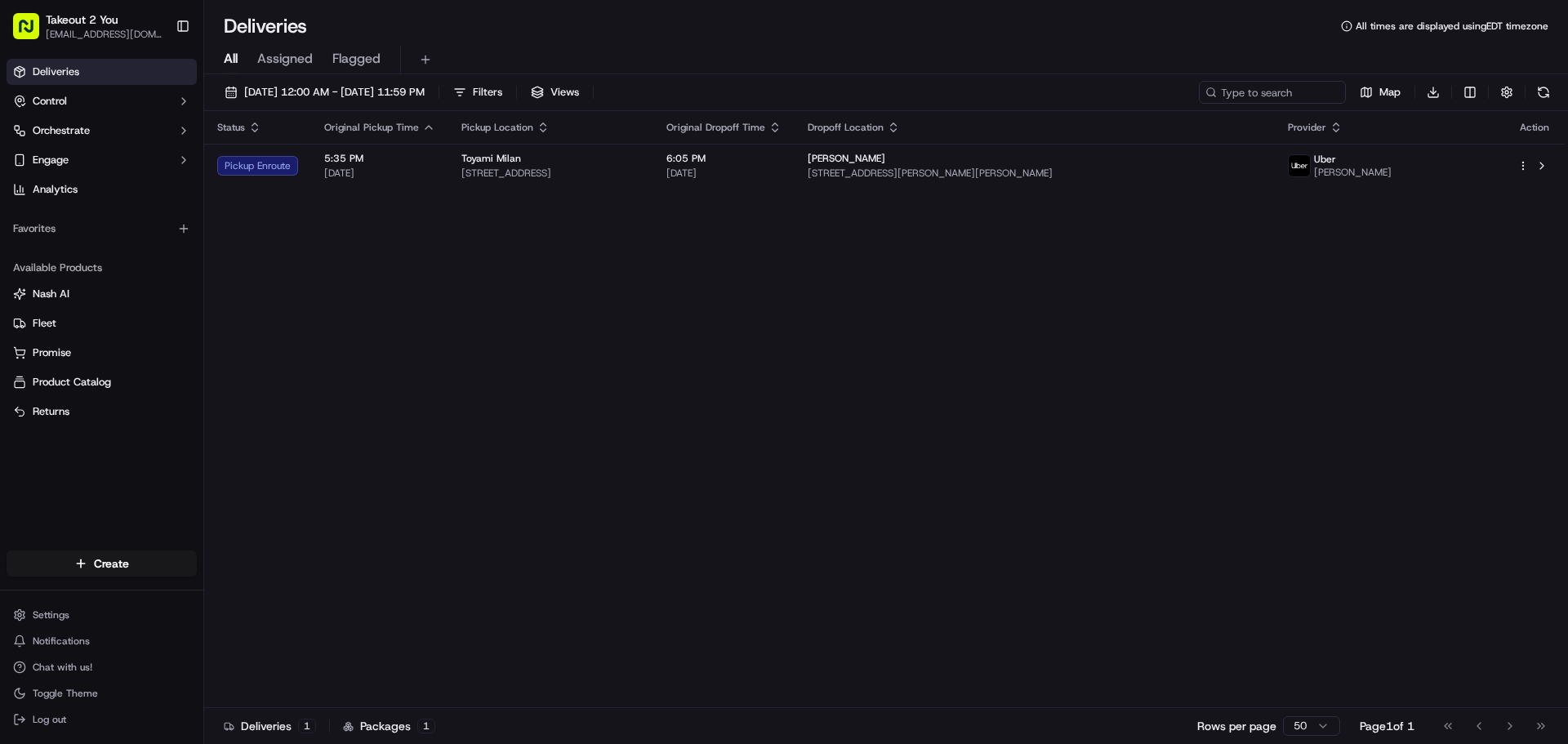
click at [1077, 39] on div "All Assigned Flagged" at bounding box center [886, 56] width 1364 height 35
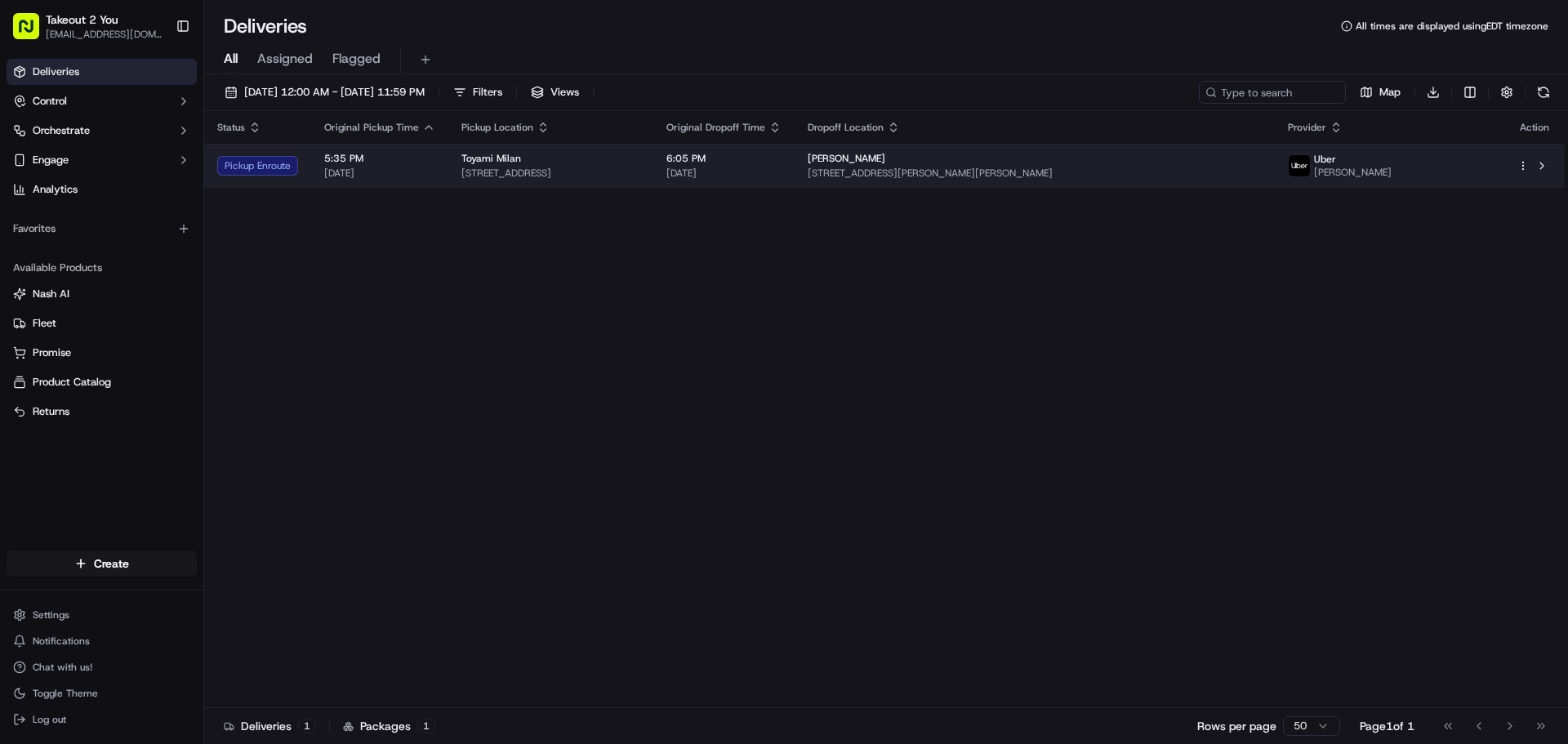
click at [561, 156] on div "Toyami Milan" at bounding box center [550, 158] width 179 height 13
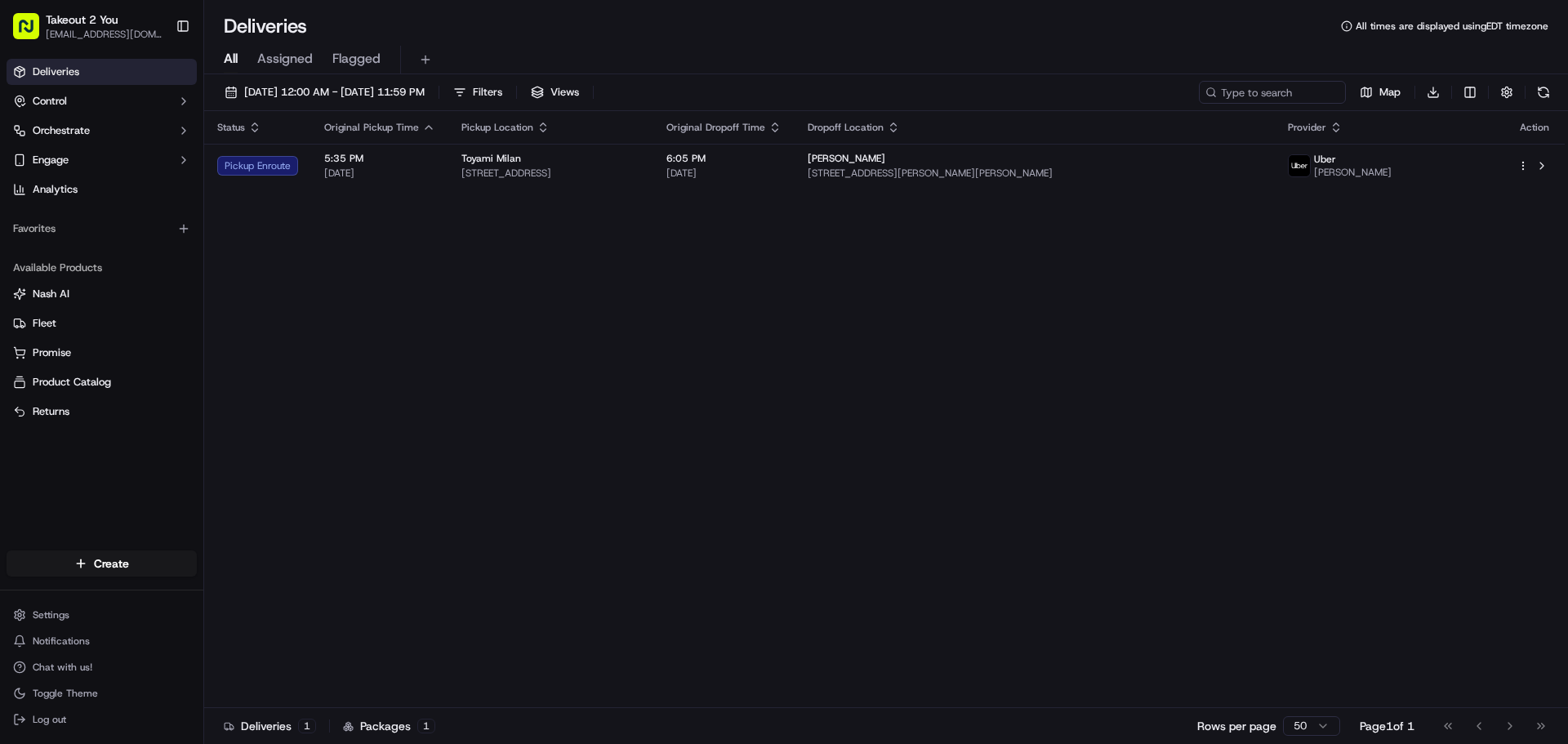
drag, startPoint x: 1081, startPoint y: 38, endPoint x: 1092, endPoint y: 32, distance: 13.2
click at [1081, 38] on div "Deliveries All times are displayed using EDT timezone All Assigned Flagged 09/2…" at bounding box center [886, 372] width 1364 height 744
click at [1021, 322] on div "Status Original Pickup Time Pickup Location Original Dropoff Time Dropoff Locat…" at bounding box center [884, 409] width 1361 height 597
click at [1077, 41] on div "All Assigned Flagged" at bounding box center [886, 56] width 1364 height 35
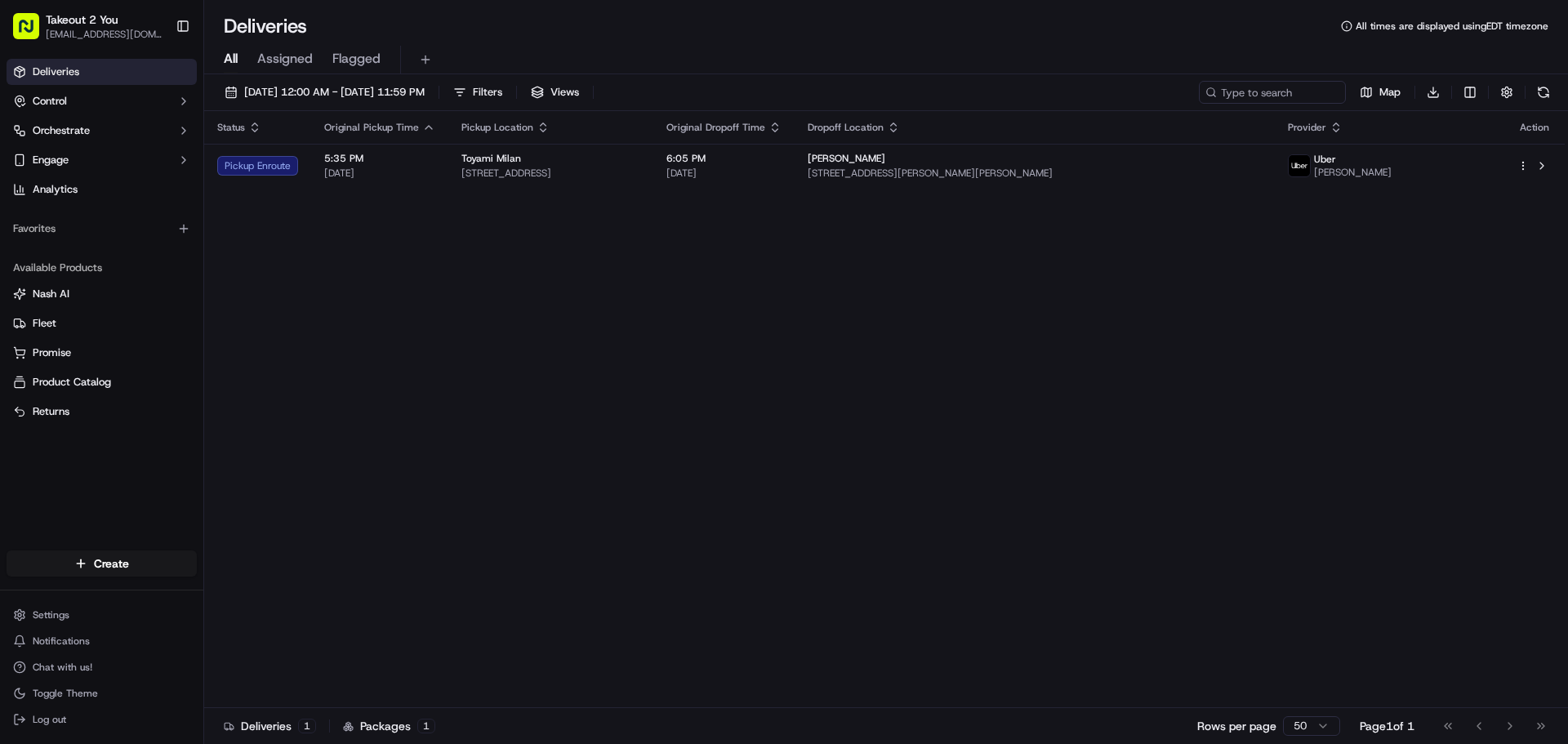
click at [799, 359] on div "Status Original Pickup Time Pickup Location Original Dropoff Time Dropoff Locat…" at bounding box center [884, 409] width 1361 height 597
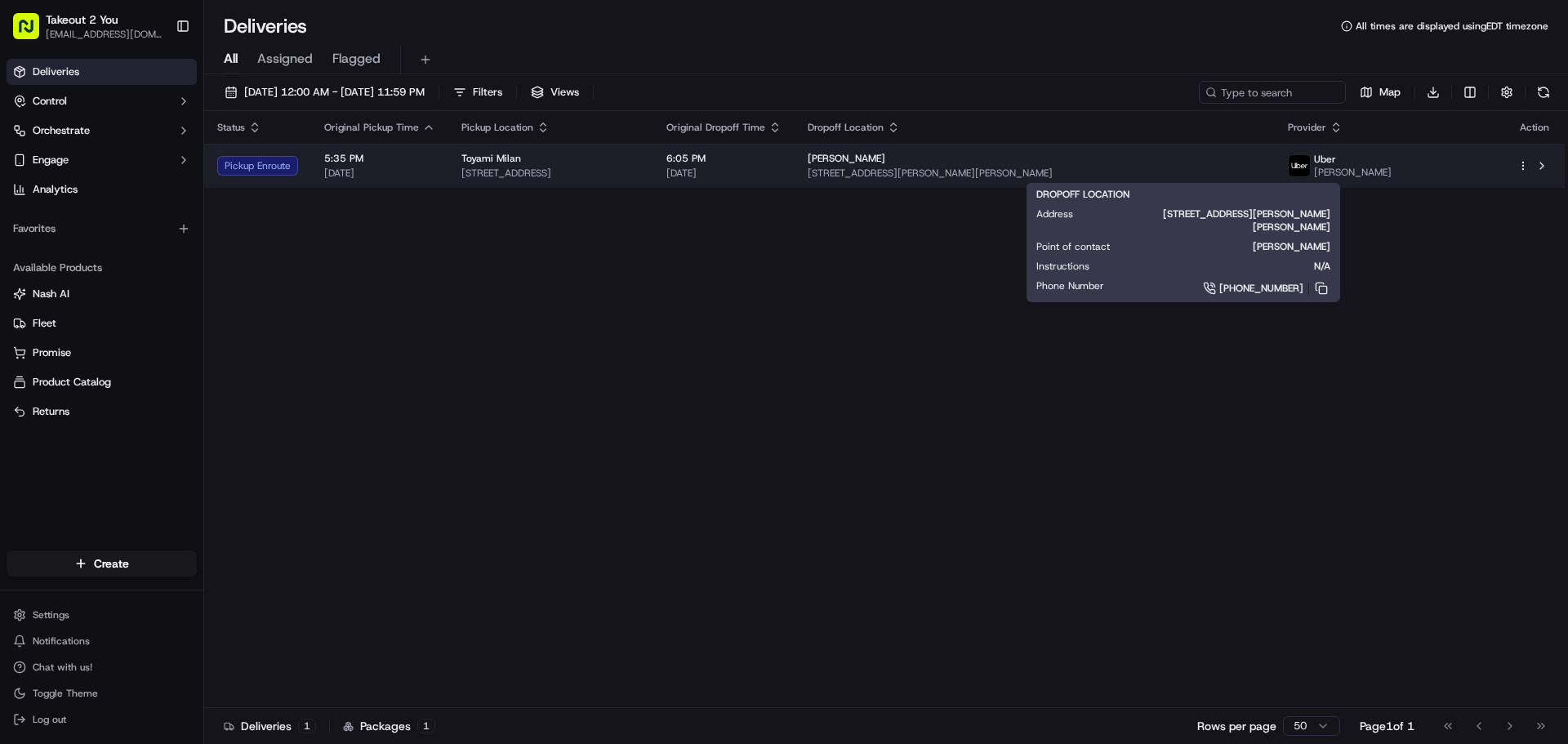
click at [1074, 163] on div "[PERSON_NAME]" at bounding box center [1034, 158] width 453 height 13
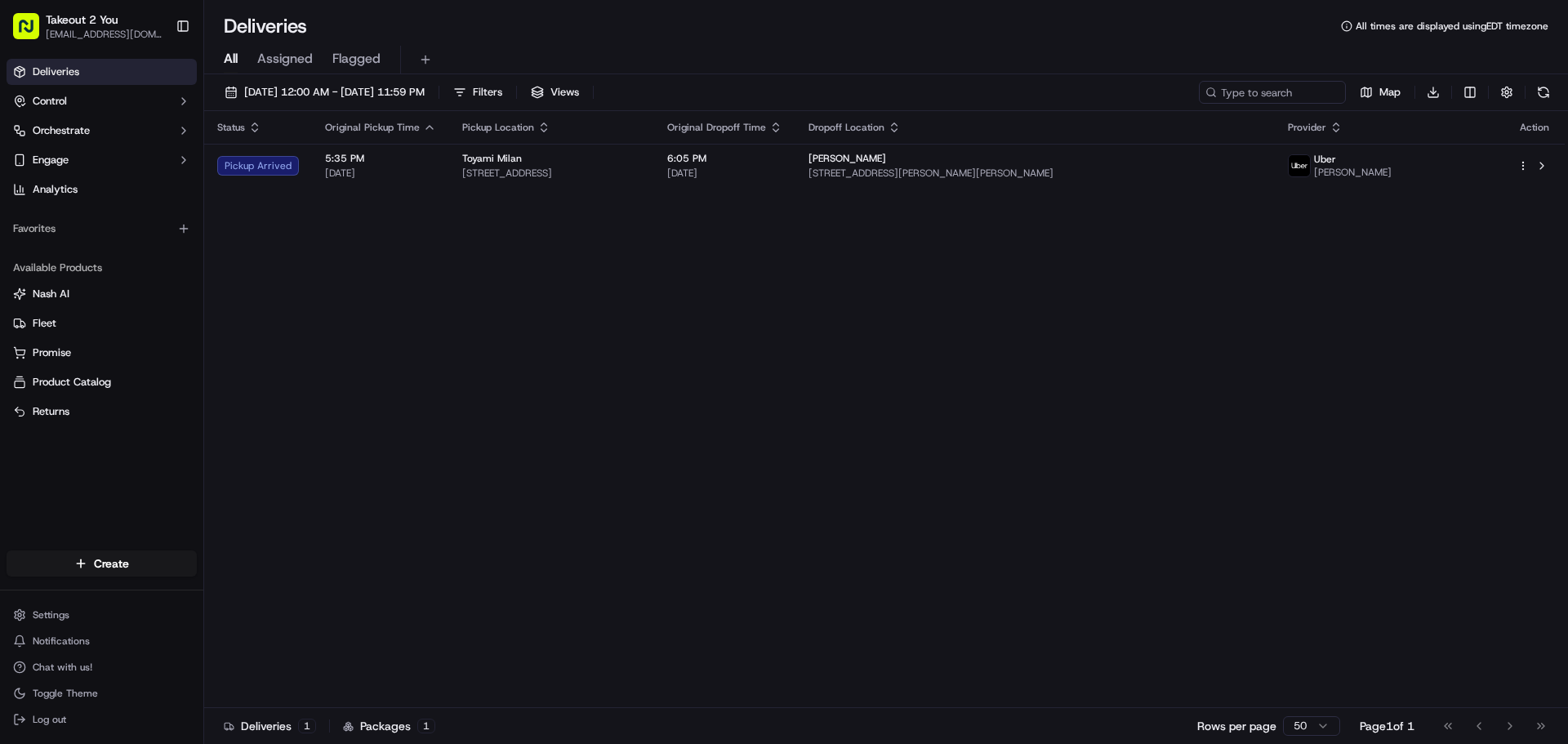
click at [1077, 40] on div "All Assigned Flagged" at bounding box center [886, 56] width 1364 height 35
click at [1077, 39] on div "All Assigned Flagged" at bounding box center [886, 56] width 1364 height 35
click at [822, 486] on div "Status Original Pickup Time Pickup Location Original Dropoff Time Dropoff Locat…" at bounding box center [884, 409] width 1361 height 597
click at [657, 301] on div "Status Original Pickup Time Pickup Location Original Dropoff Time Dropoff Locat…" at bounding box center [884, 409] width 1361 height 597
